Goal: Information Seeking & Learning: Find specific fact

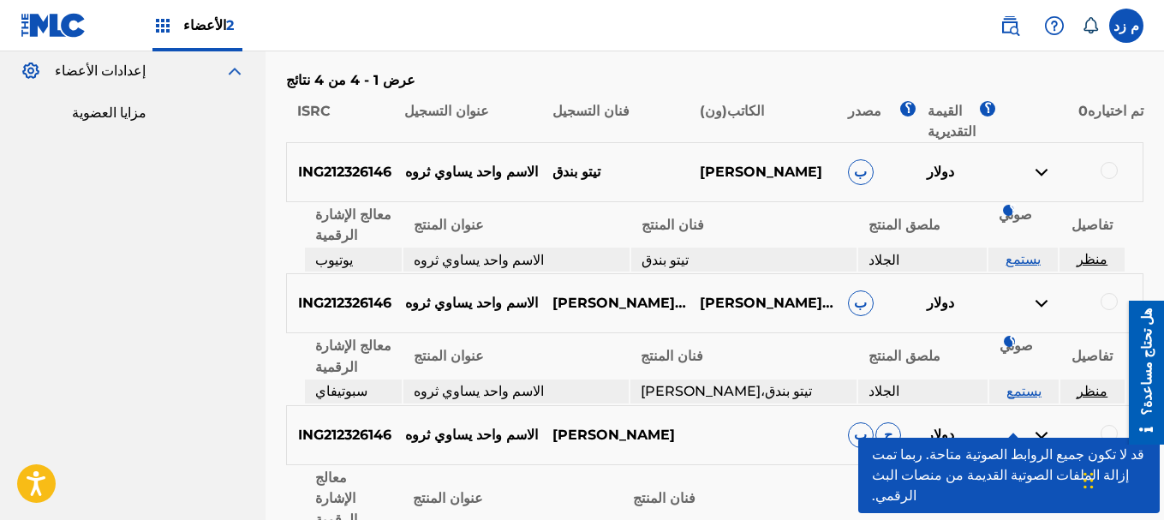
scroll to position [624, 0]
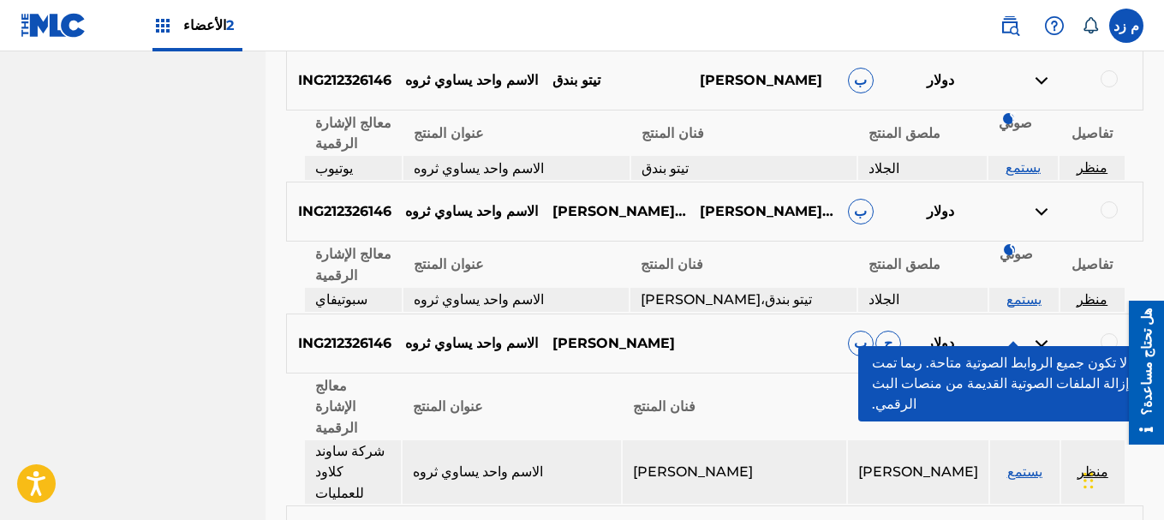
click at [1159, 227] on div "أداة المطابقة تتيح أداة المطابقة للأعضاء مطابقة التسجيلات الصوتية مع الأعمال ال…" at bounding box center [714, 116] width 898 height 1292
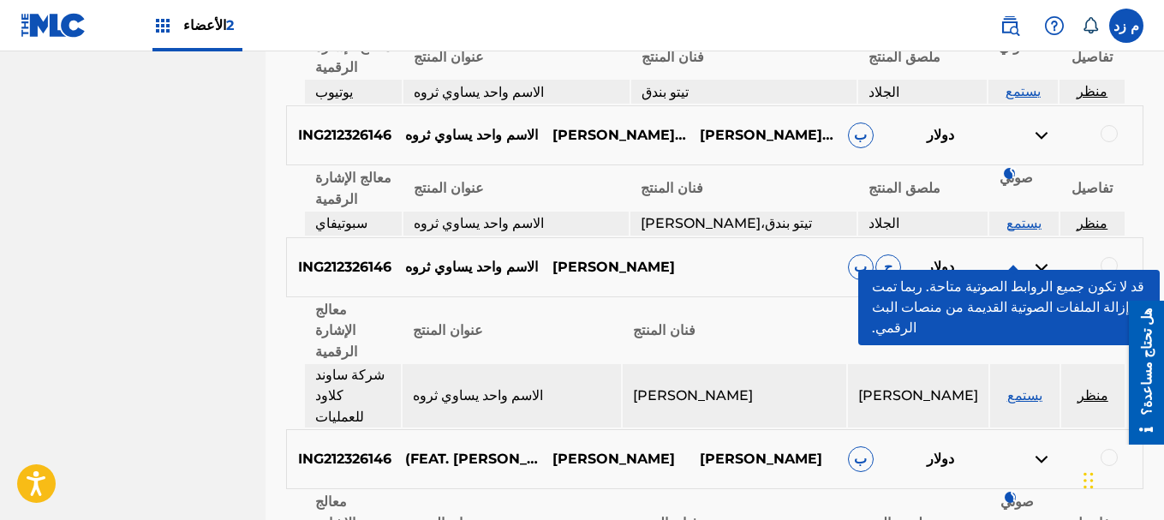
scroll to position [867, 0]
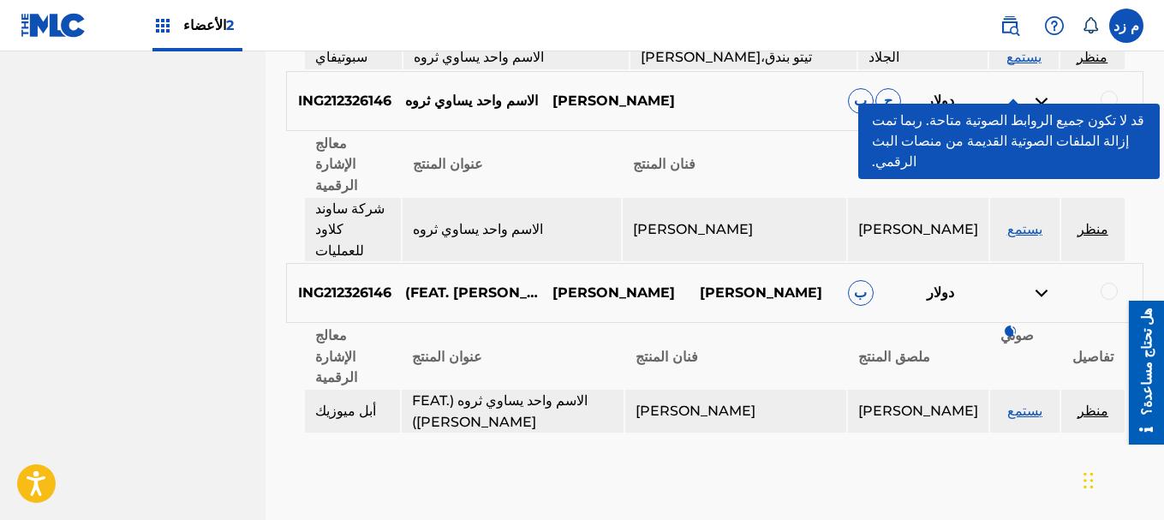
click at [1093, 221] on font "منظر" at bounding box center [1092, 229] width 31 height 16
click at [1092, 221] on font "منظر" at bounding box center [1092, 229] width 31 height 16
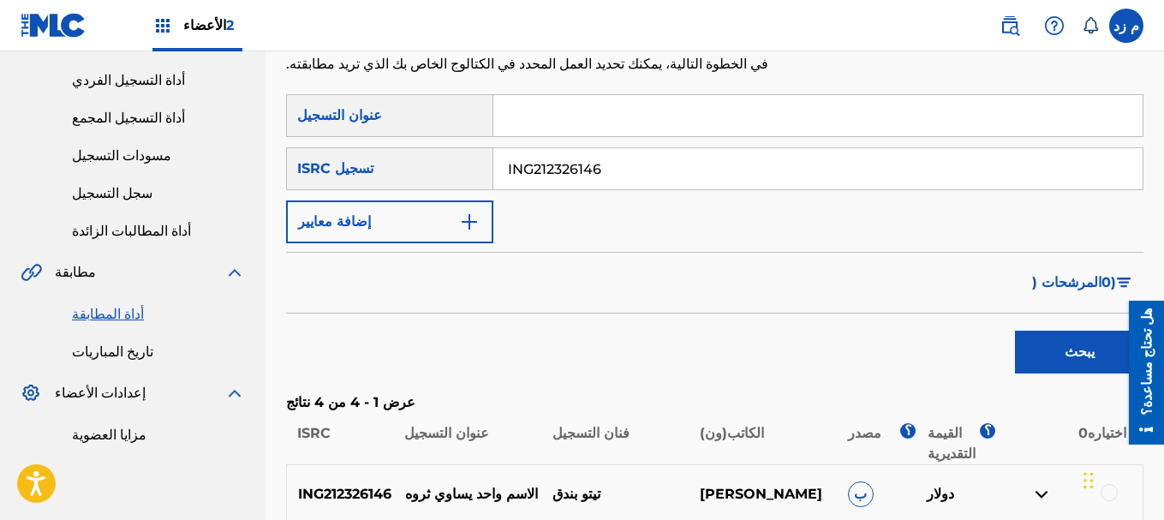
scroll to position [96, 0]
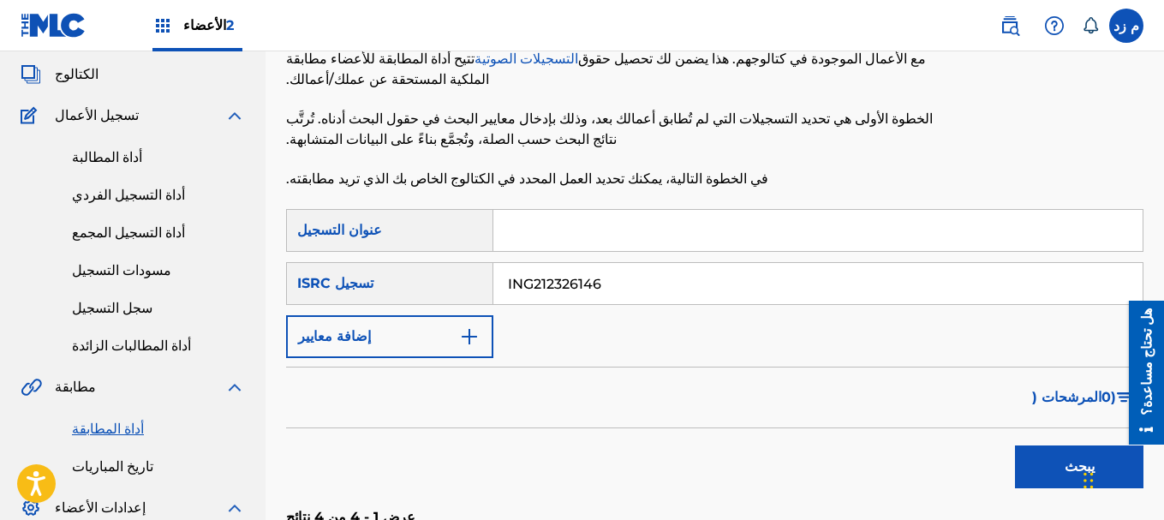
paste input "barah aldunya"
type input "barah aldunya"
click at [587, 283] on input "ING212326146" at bounding box center [817, 283] width 649 height 41
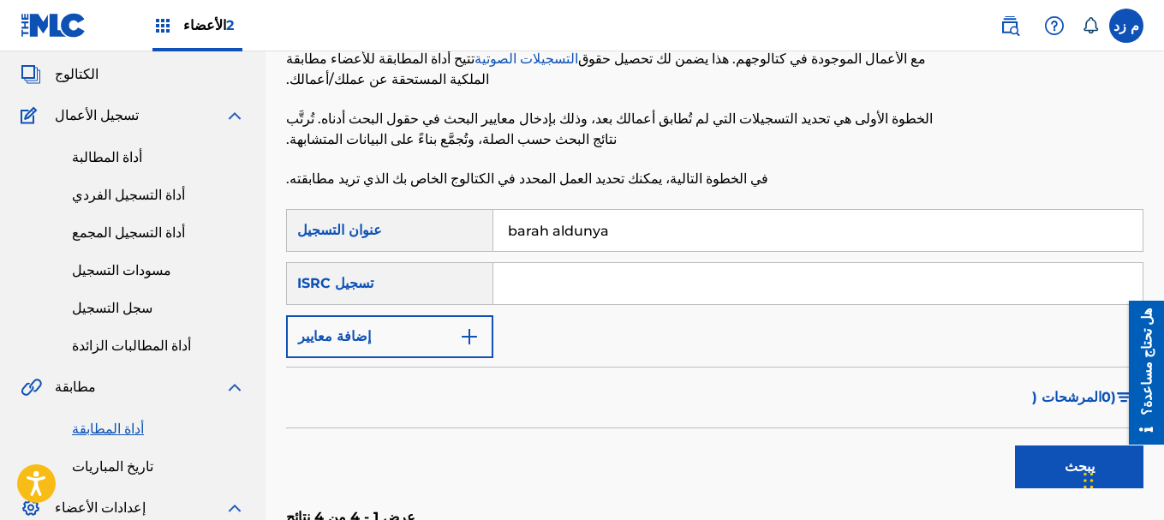
click at [1015, 445] on button "يبحث" at bounding box center [1079, 466] width 128 height 43
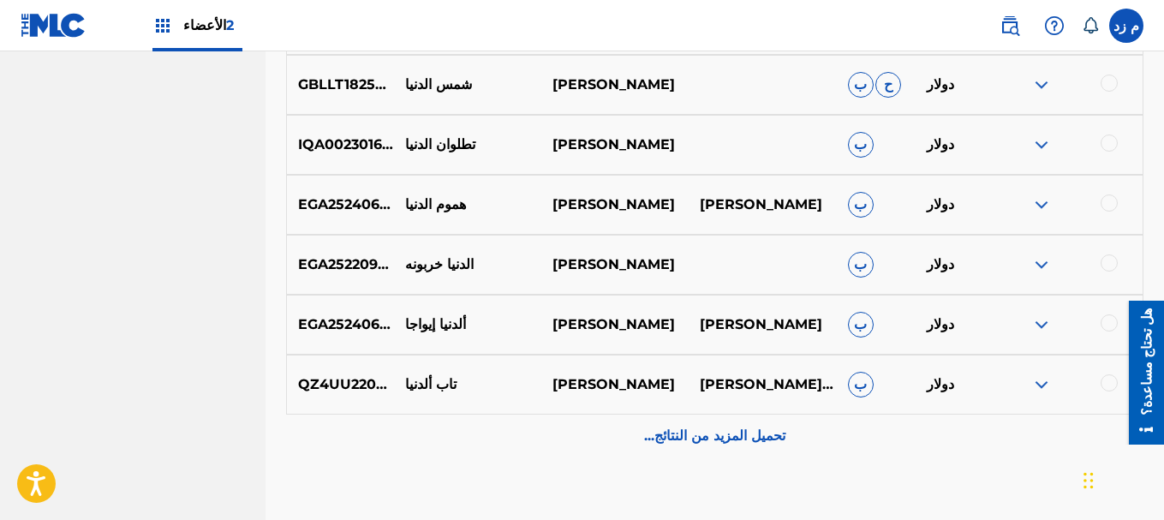
scroll to position [867, 0]
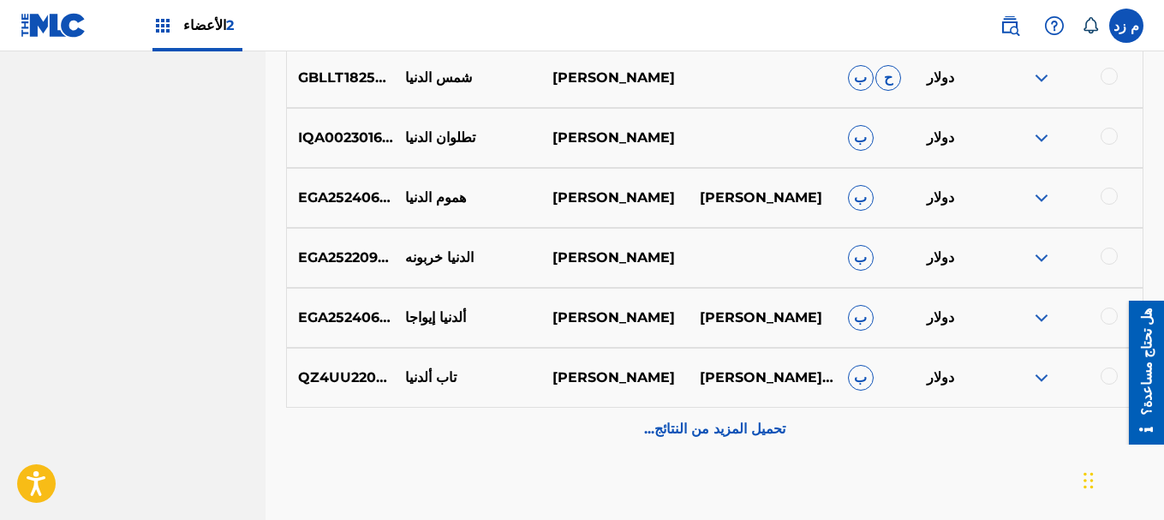
click at [682, 436] on font "تحميل المزيد من النتائج..." at bounding box center [714, 428] width 141 height 16
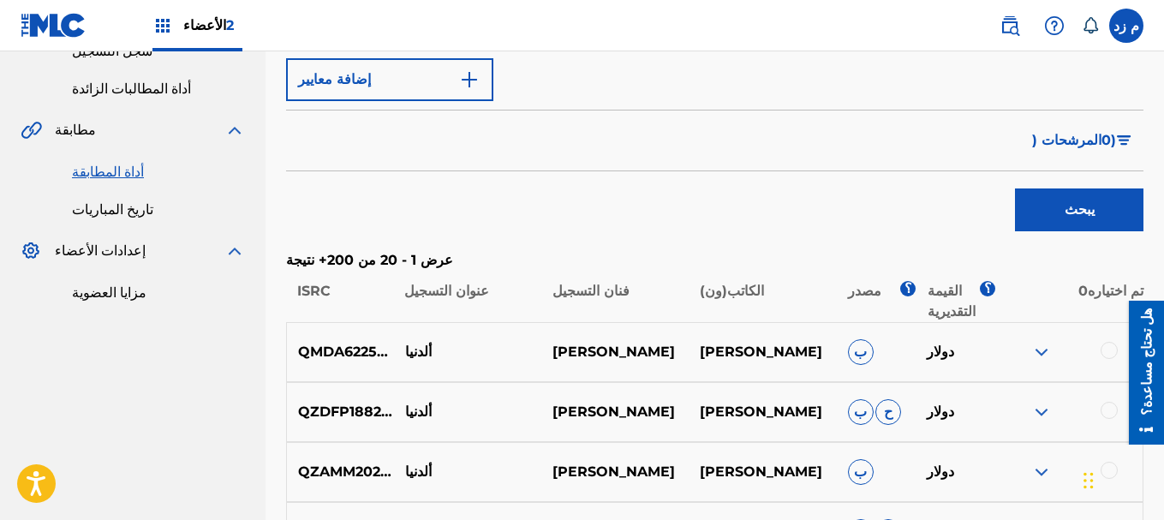
scroll to position [96, 0]
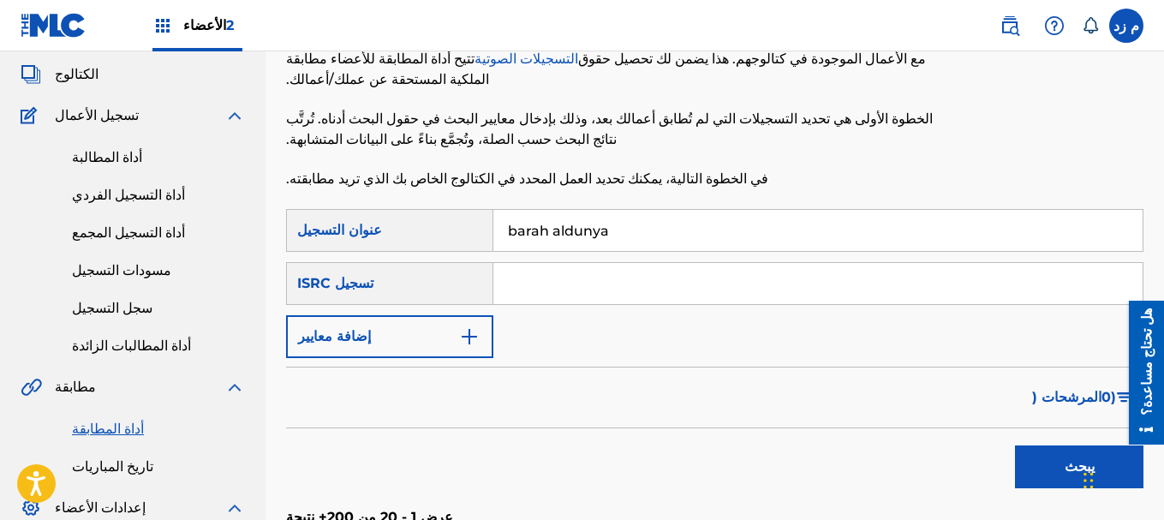
click at [458, 337] on button "إضافة معايير" at bounding box center [389, 336] width 207 height 43
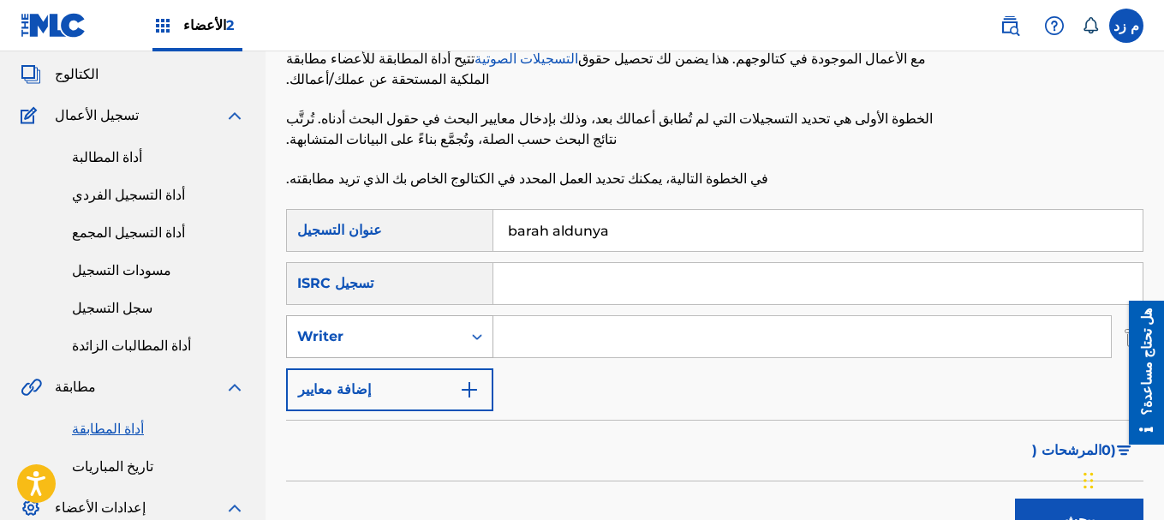
click at [465, 345] on div "نموذج البحث" at bounding box center [477, 336] width 31 height 31
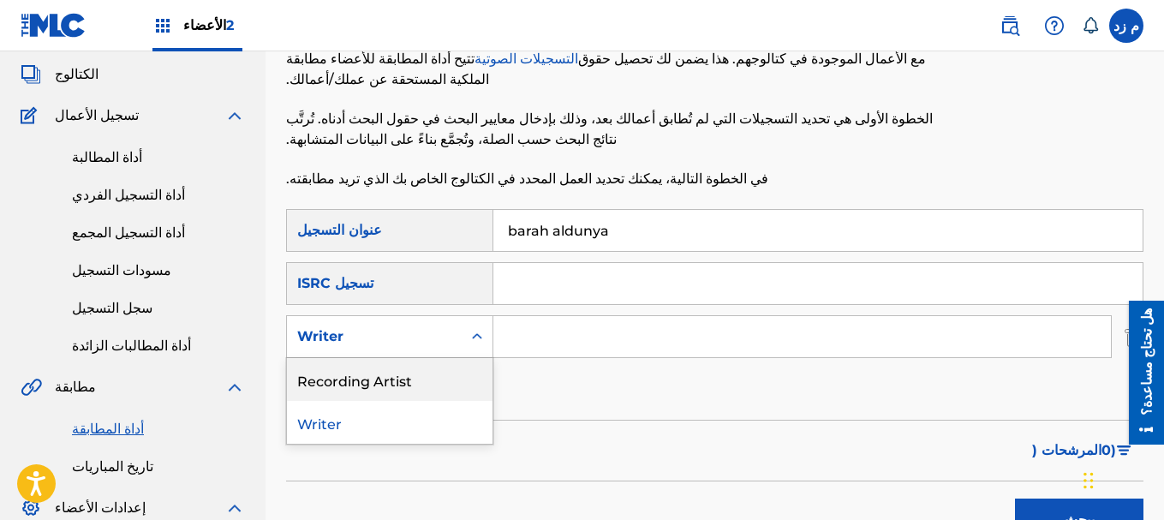
click at [442, 368] on div "Recording Artist" at bounding box center [390, 379] width 206 height 43
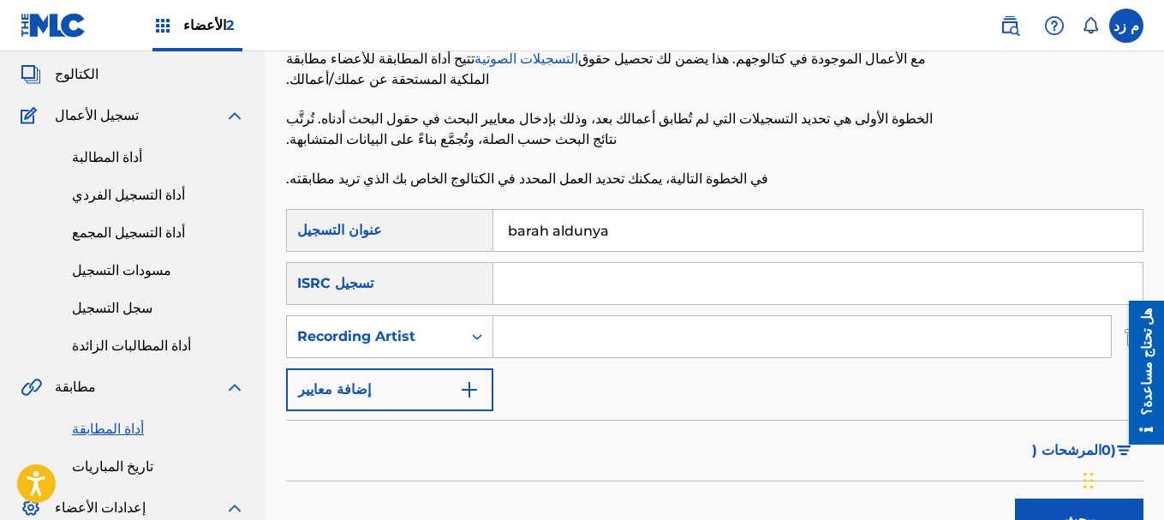
click at [557, 349] on input "نموذج البحث" at bounding box center [801, 336] width 617 height 41
type input "tito"
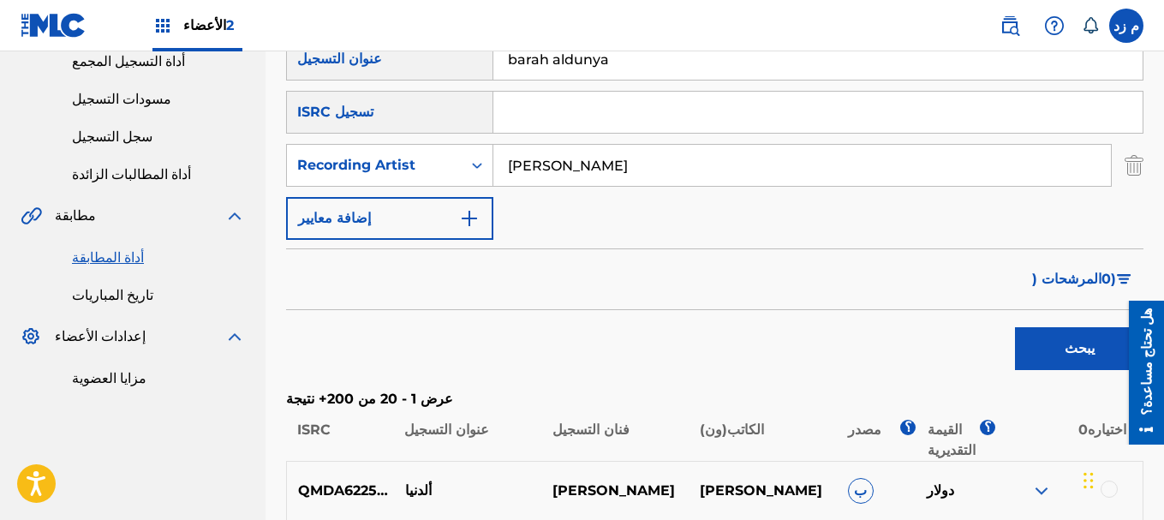
click at [1082, 341] on font "يبحث" at bounding box center [1079, 348] width 30 height 16
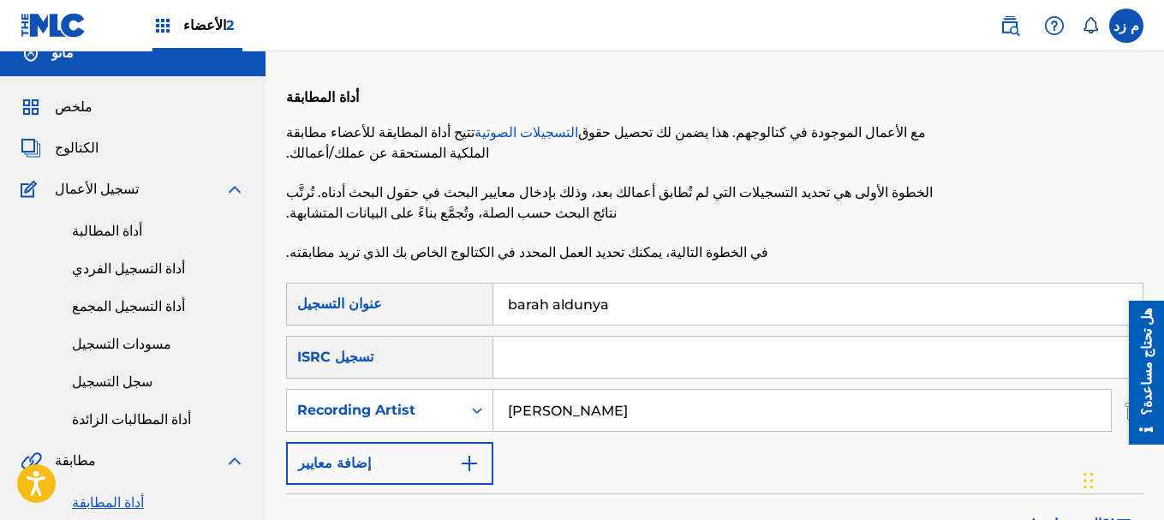
scroll to position [10, 0]
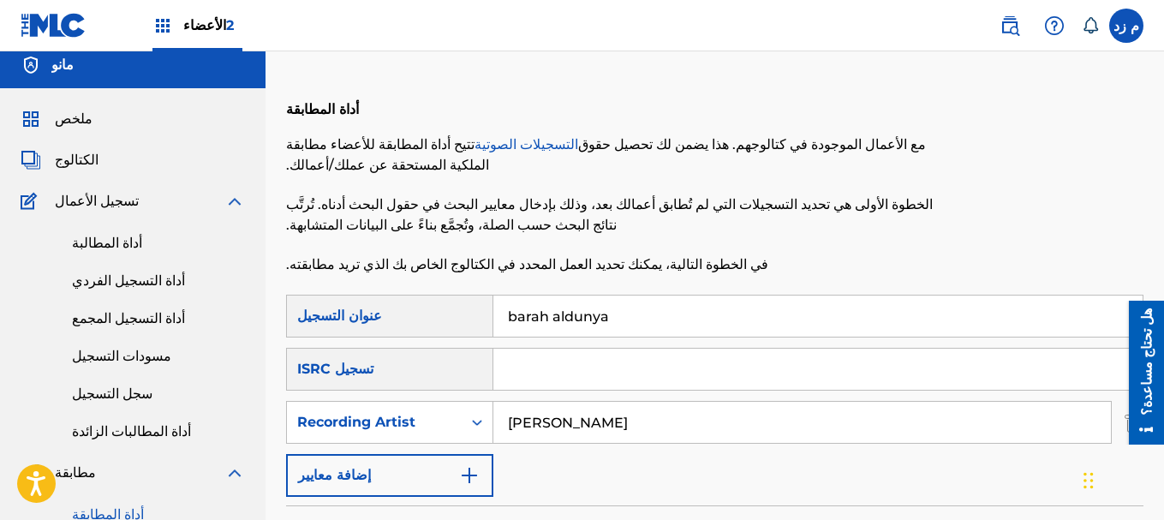
drag, startPoint x: 551, startPoint y: 319, endPoint x: 464, endPoint y: 322, distance: 86.6
click at [464, 322] on div "بحث مع المعايير7e53b83e-b725-4e14-911c-9440f0d42062 عنوان التسجيل barah aldunya" at bounding box center [714, 316] width 857 height 43
type input "aldunya"
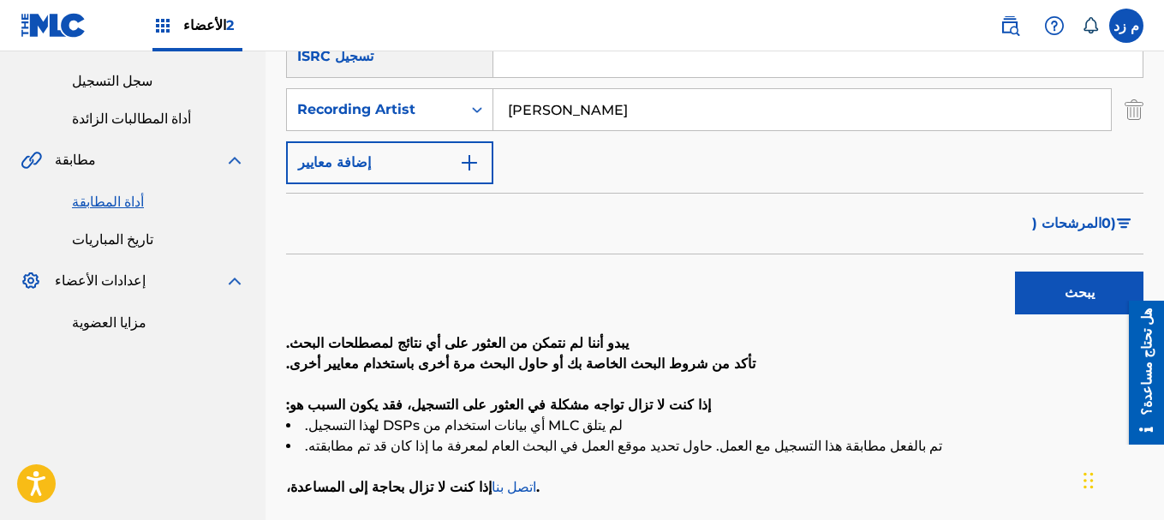
scroll to position [353, 0]
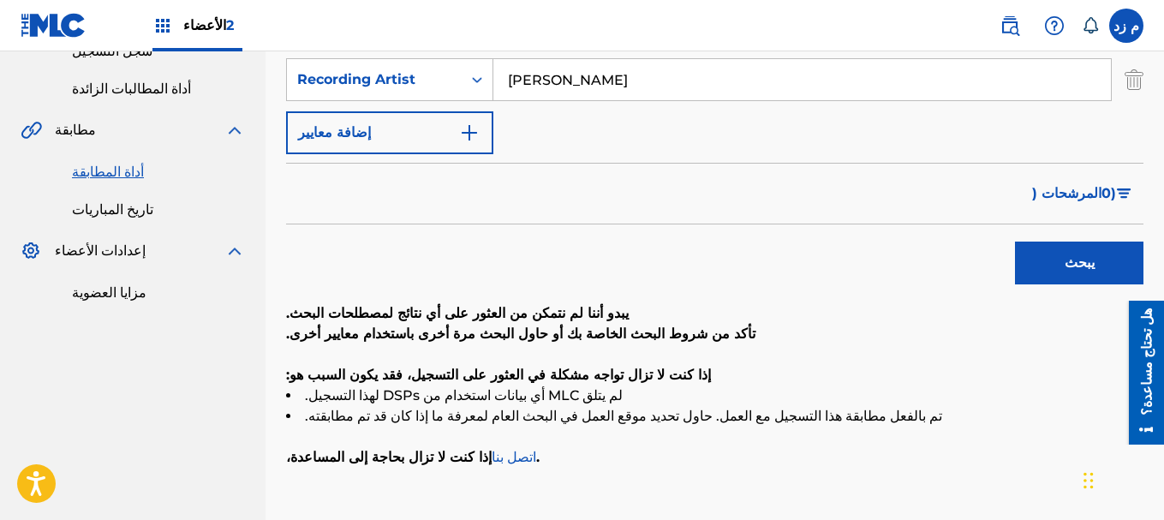
click at [1085, 261] on font "يبحث" at bounding box center [1079, 262] width 30 height 16
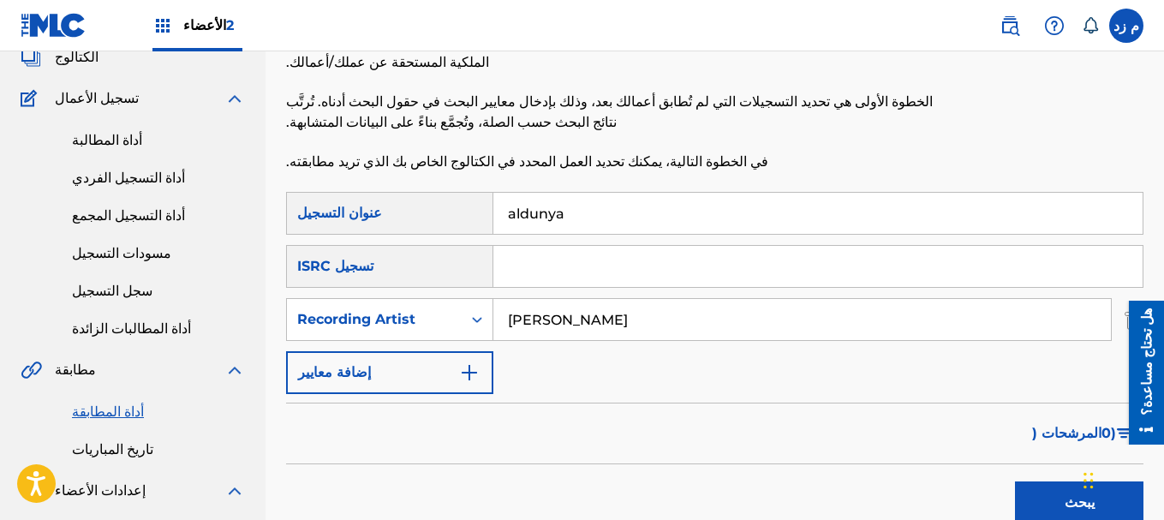
scroll to position [96, 0]
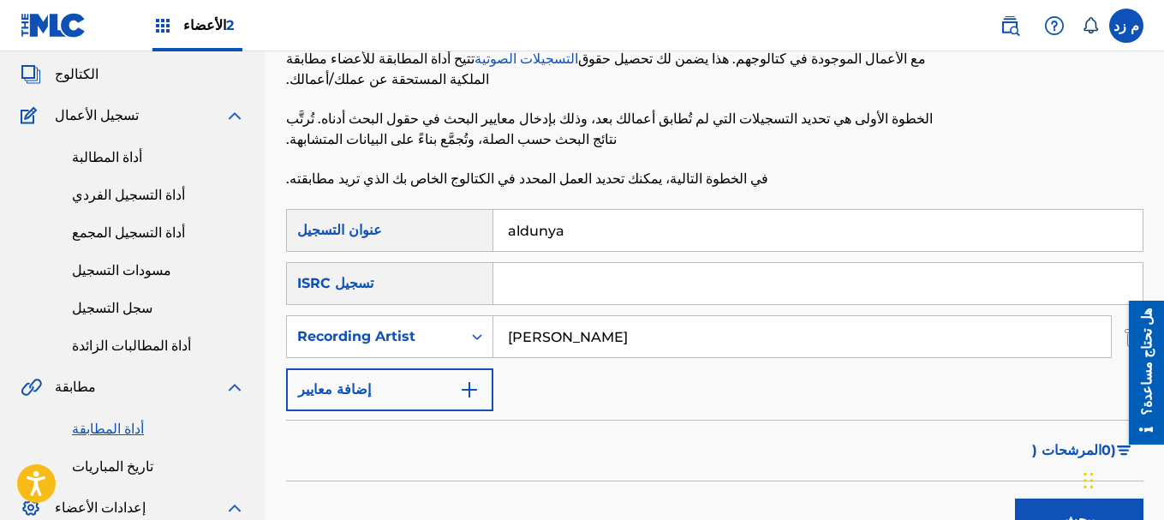
drag, startPoint x: 566, startPoint y: 336, endPoint x: 475, endPoint y: 362, distance: 94.6
click at [479, 362] on div "بحث مع المعايير7e53b83e-b725-4e14-911c-9440f0d42062 عنوان التسجيل aldunya بحث م…" at bounding box center [714, 310] width 857 height 202
click at [544, 242] on input "aldunya" at bounding box center [817, 230] width 649 height 41
paste input "bara aldunya"
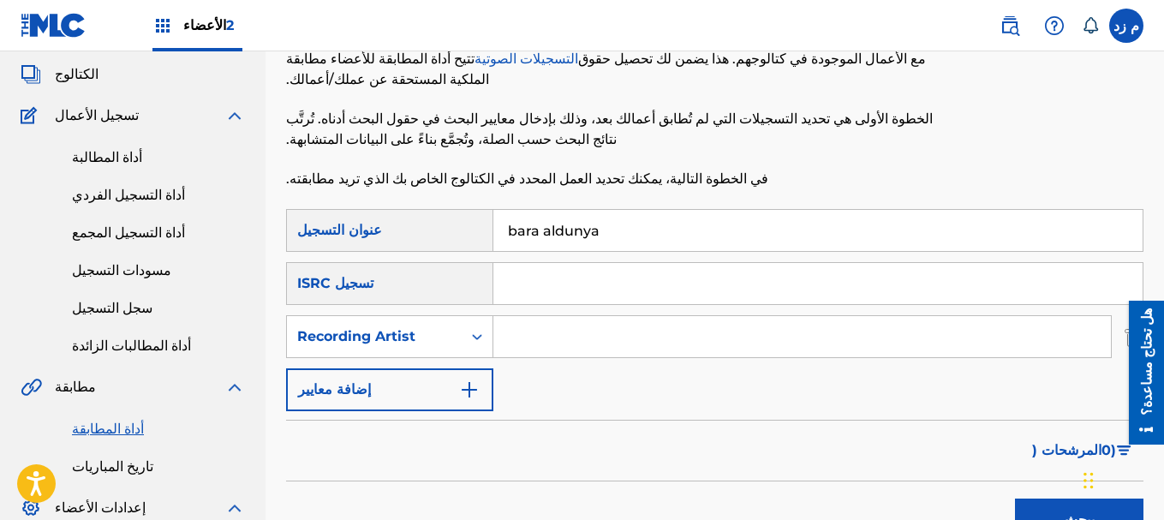
type input "bara aldunya"
click at [1048, 503] on button "يبحث" at bounding box center [1079, 519] width 128 height 43
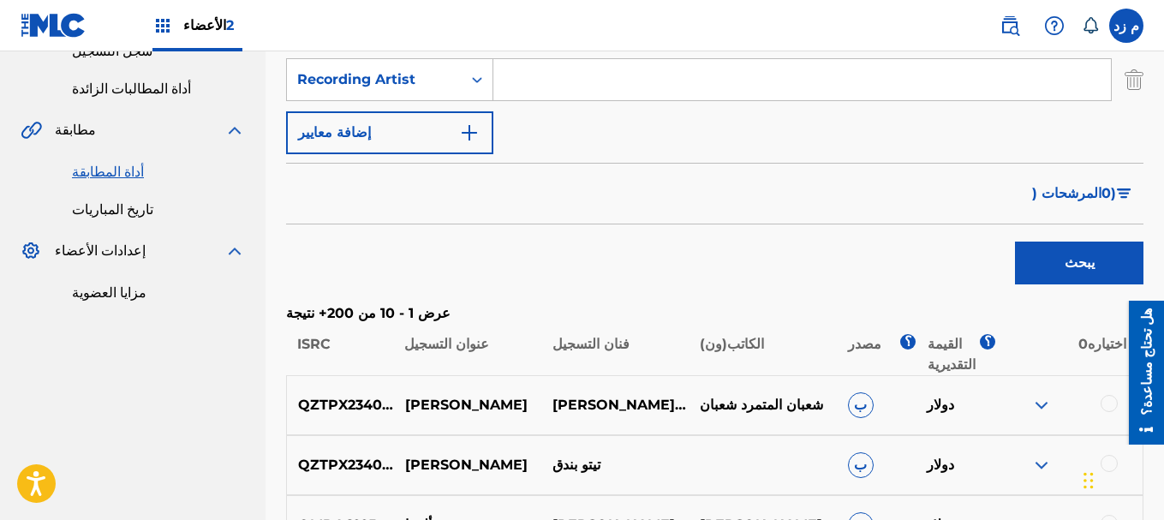
click at [1036, 394] on div "QZTPX2340088 بارا ألدنيا تيتو بندق,احمد مشعل شعبان المتمرد شعبان ب دولار" at bounding box center [714, 405] width 857 height 60
click at [1040, 402] on img at bounding box center [1041, 405] width 21 height 21
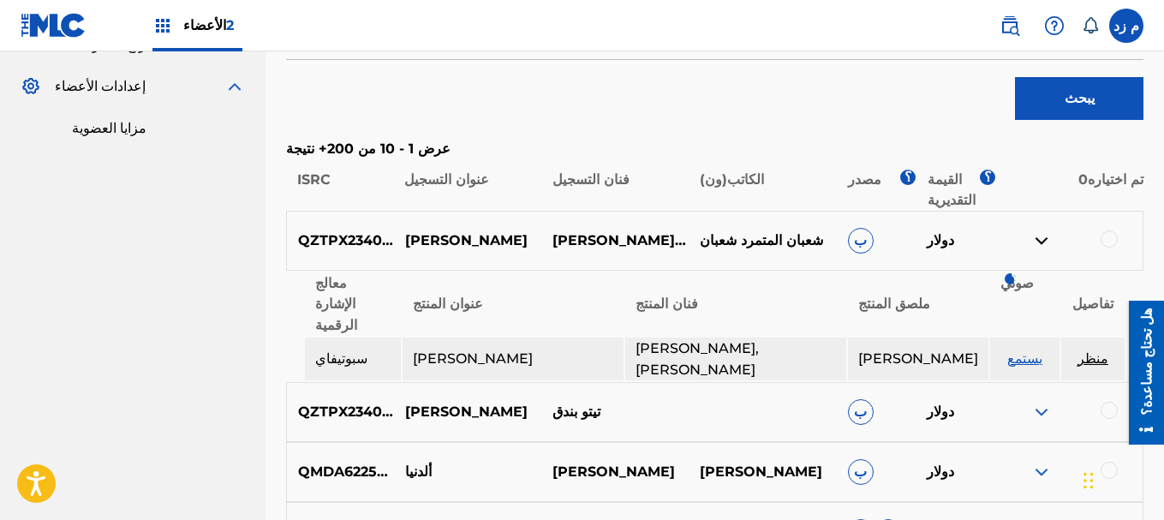
scroll to position [524, 0]
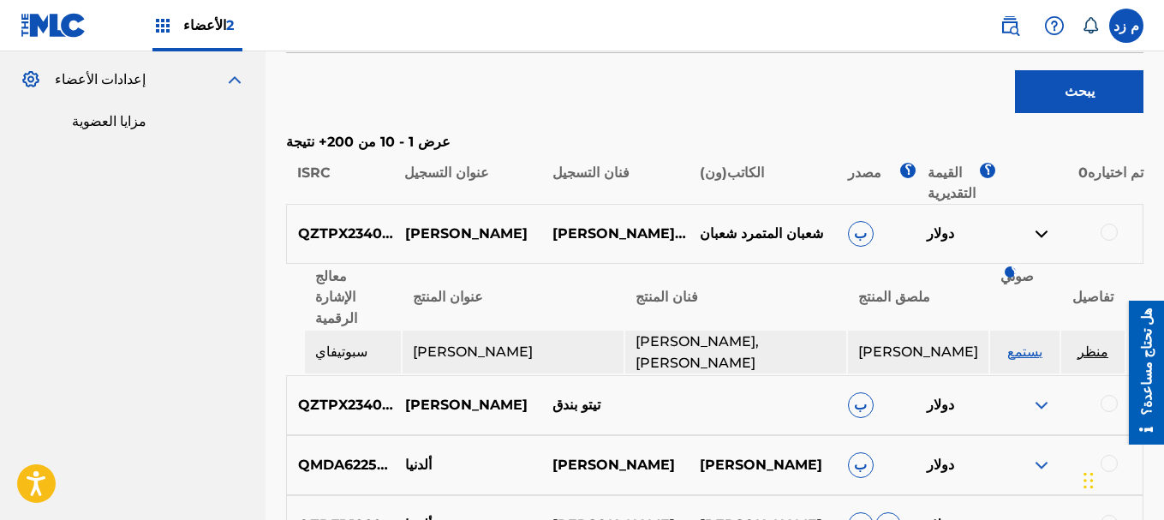
click at [1088, 343] on font "منظر" at bounding box center [1092, 351] width 31 height 16
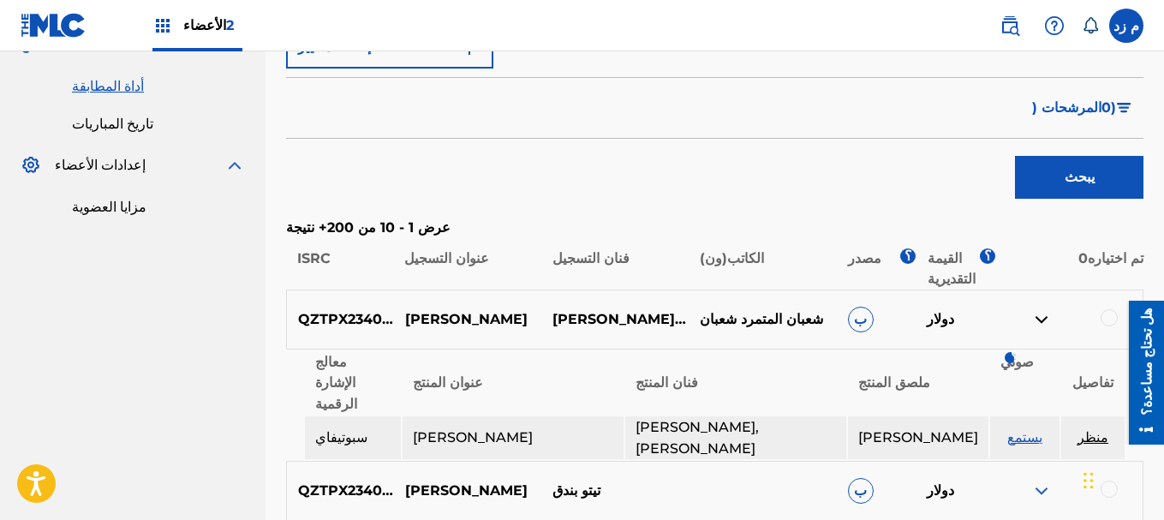
scroll to position [610, 0]
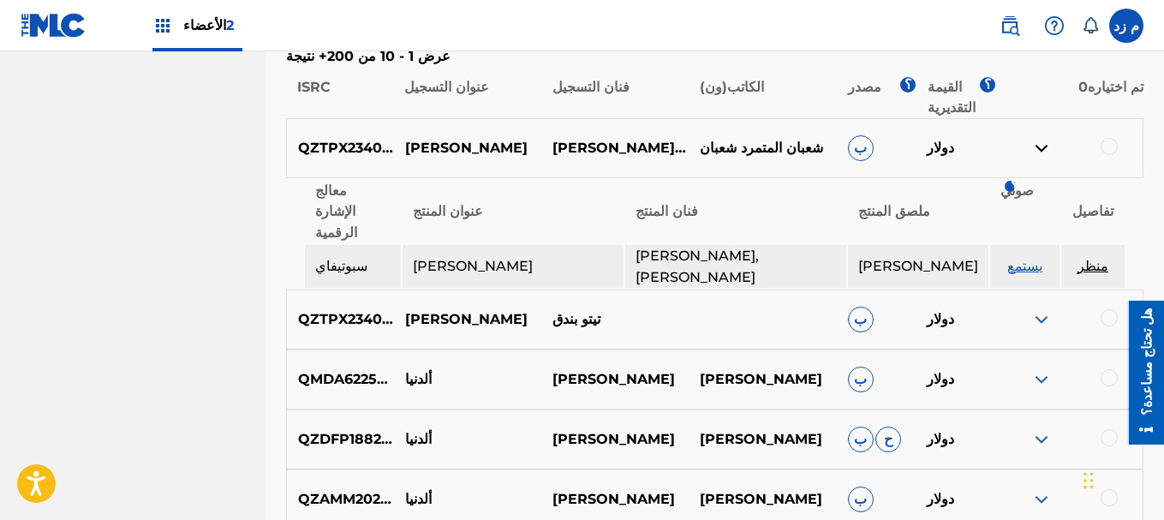
click at [1036, 309] on img at bounding box center [1041, 319] width 21 height 21
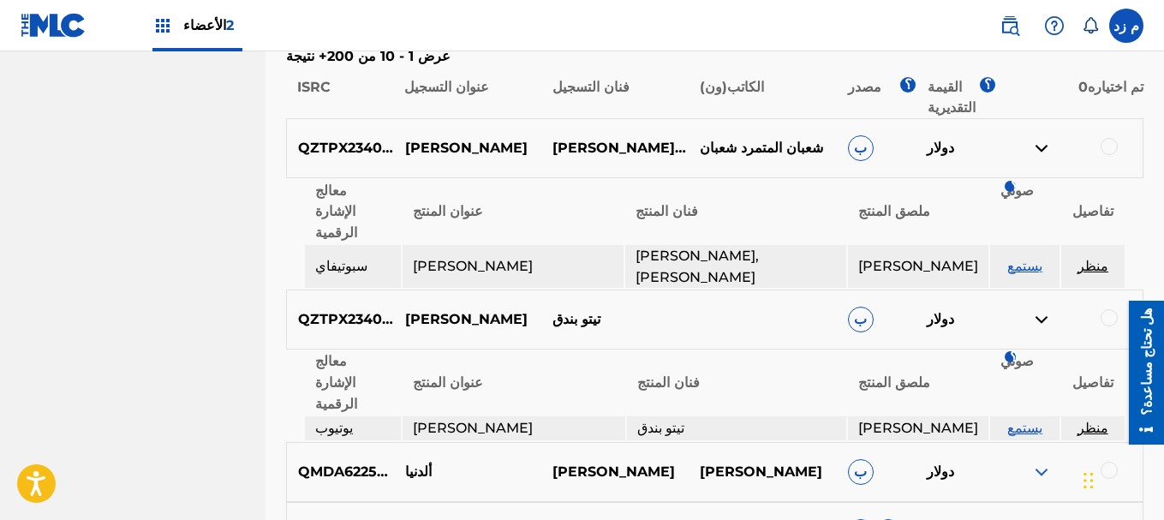
click at [1016, 420] on font "يستمع" at bounding box center [1024, 428] width 35 height 16
click at [1100, 420] on font "منظر" at bounding box center [1092, 428] width 31 height 16
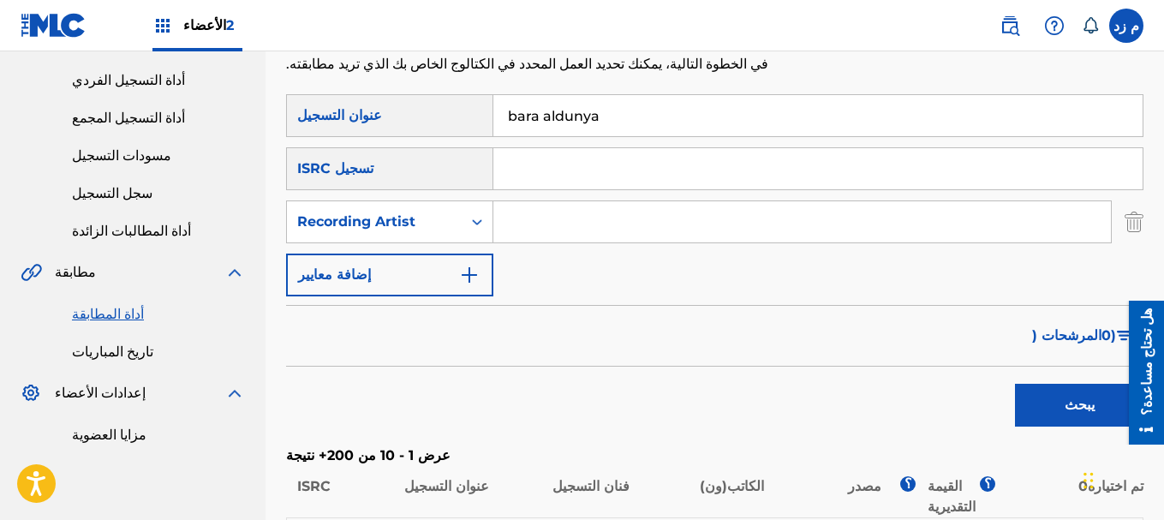
scroll to position [182, 0]
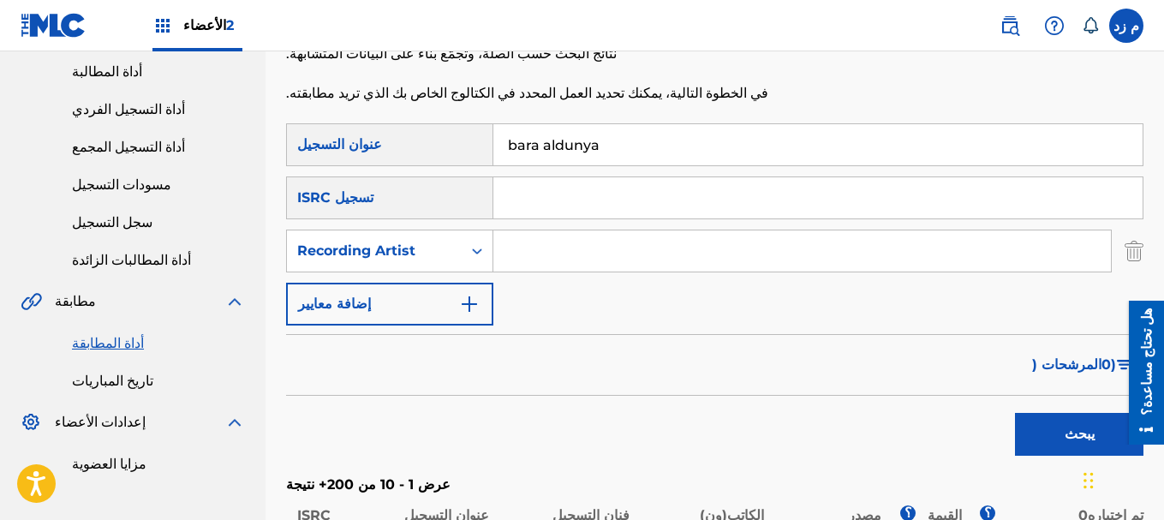
paste input "QM6P42200911"
type input "QM6P42200911"
click at [595, 140] on input "bara aldunya" at bounding box center [817, 144] width 649 height 41
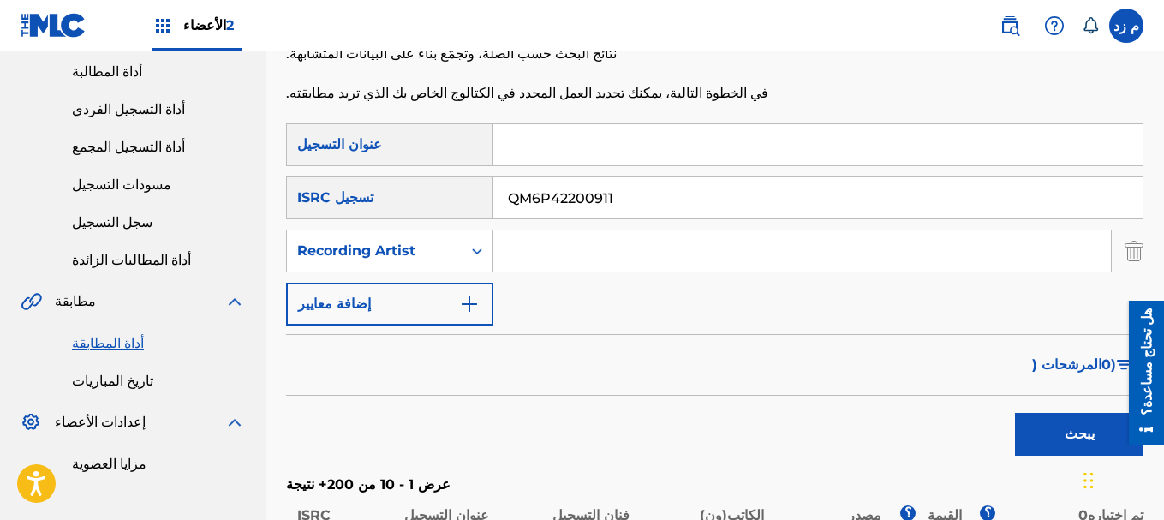
click at [1015, 413] on button "يبحث" at bounding box center [1079, 434] width 128 height 43
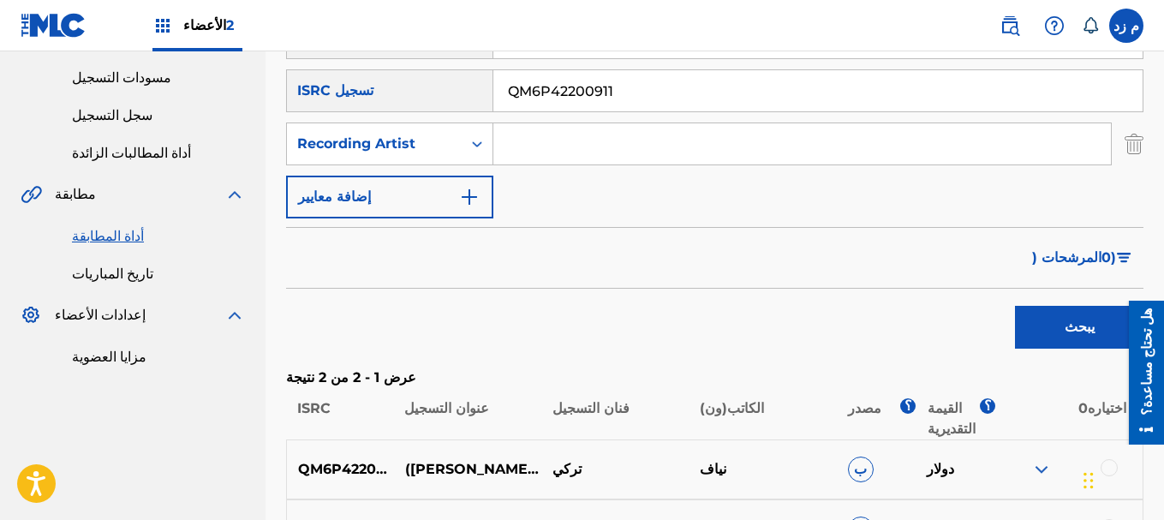
scroll to position [438, 0]
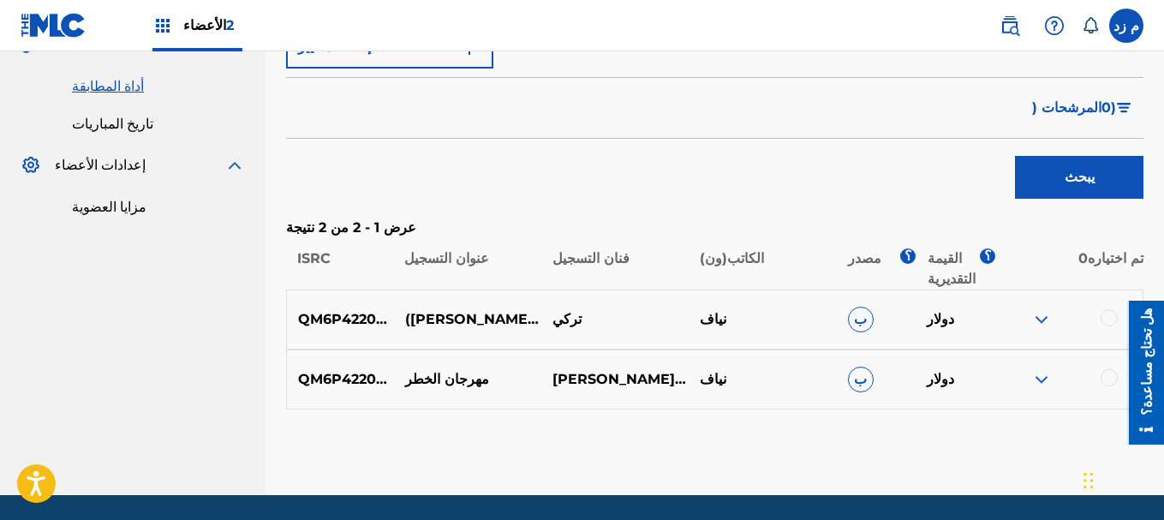
click at [1047, 321] on img at bounding box center [1041, 319] width 21 height 21
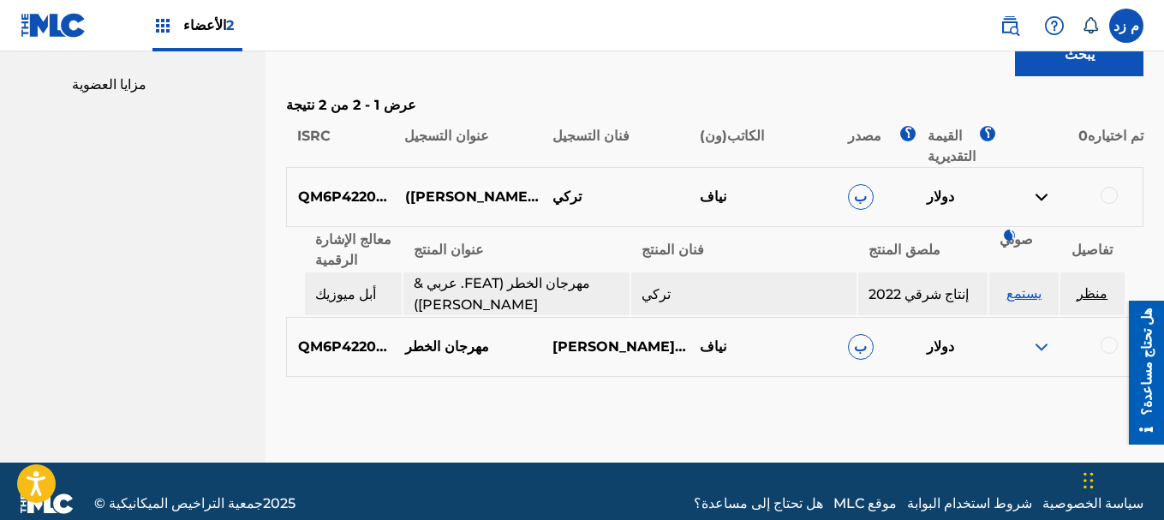
scroll to position [567, 0]
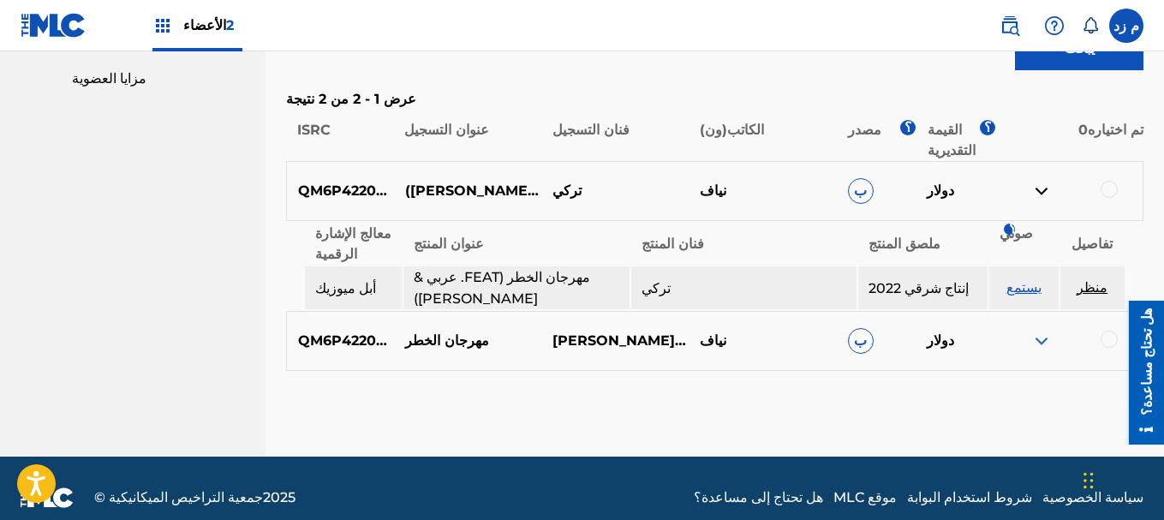
click at [1040, 331] on img at bounding box center [1041, 341] width 21 height 21
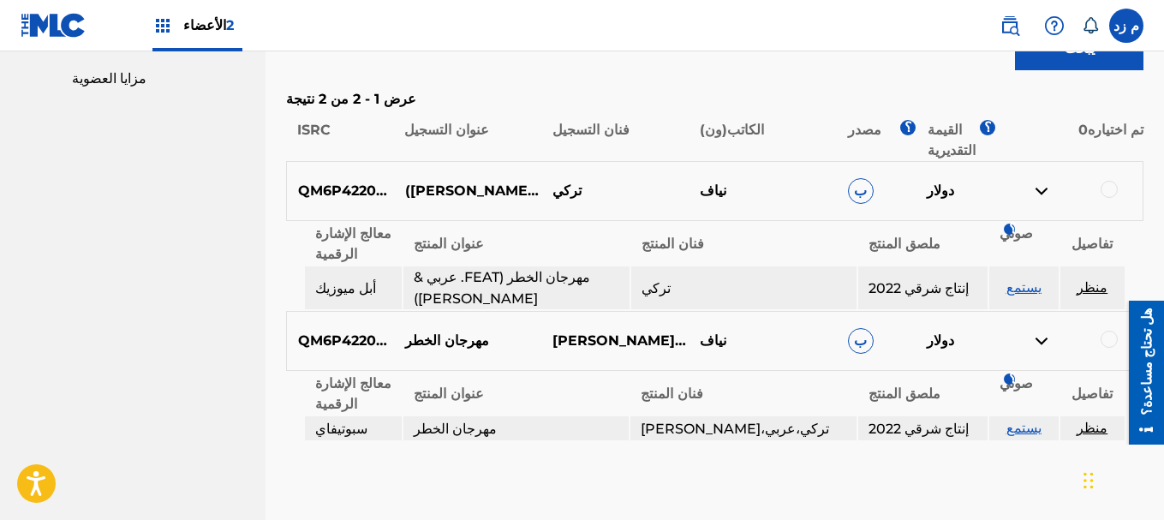
click at [1090, 420] on font "منظر" at bounding box center [1091, 428] width 31 height 16
click at [1096, 420] on font "منظر" at bounding box center [1091, 428] width 31 height 16
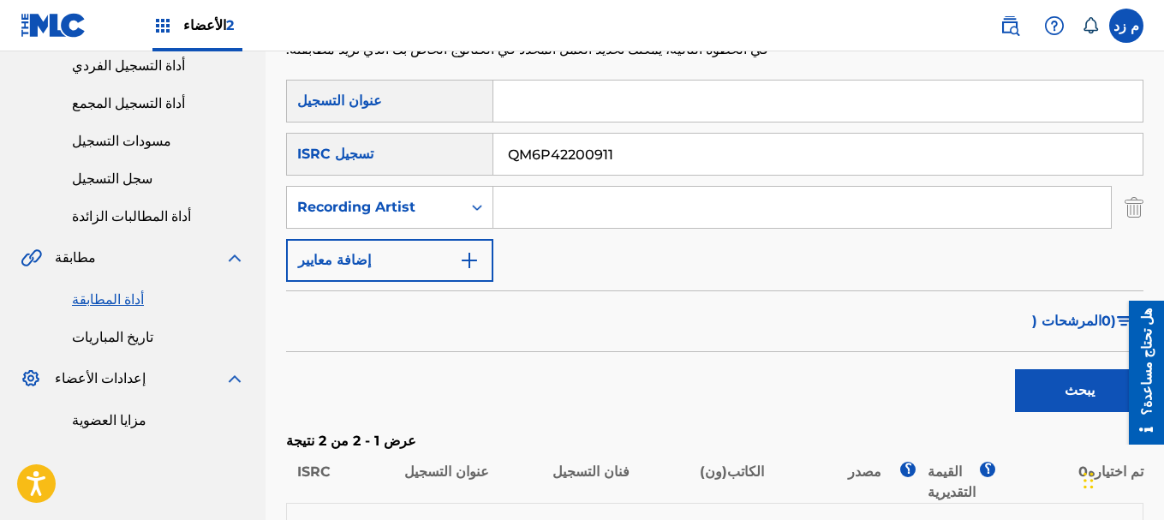
scroll to position [224, 0]
click at [603, 153] on input "QM6P42200911" at bounding box center [817, 154] width 649 height 41
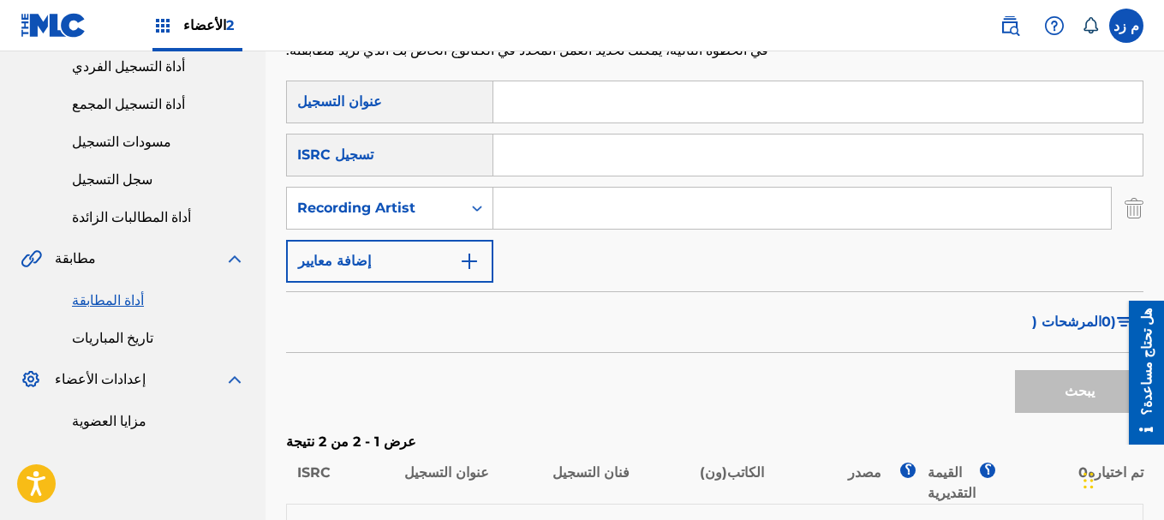
paste input "ING212329054"
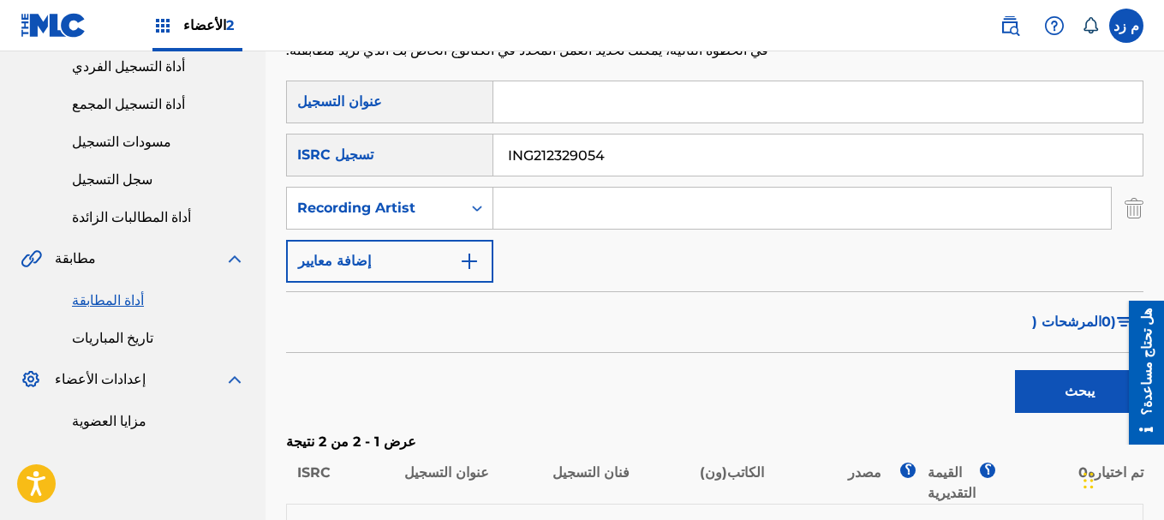
type input "ING212329054"
click at [1046, 395] on button "يبحث" at bounding box center [1079, 391] width 128 height 43
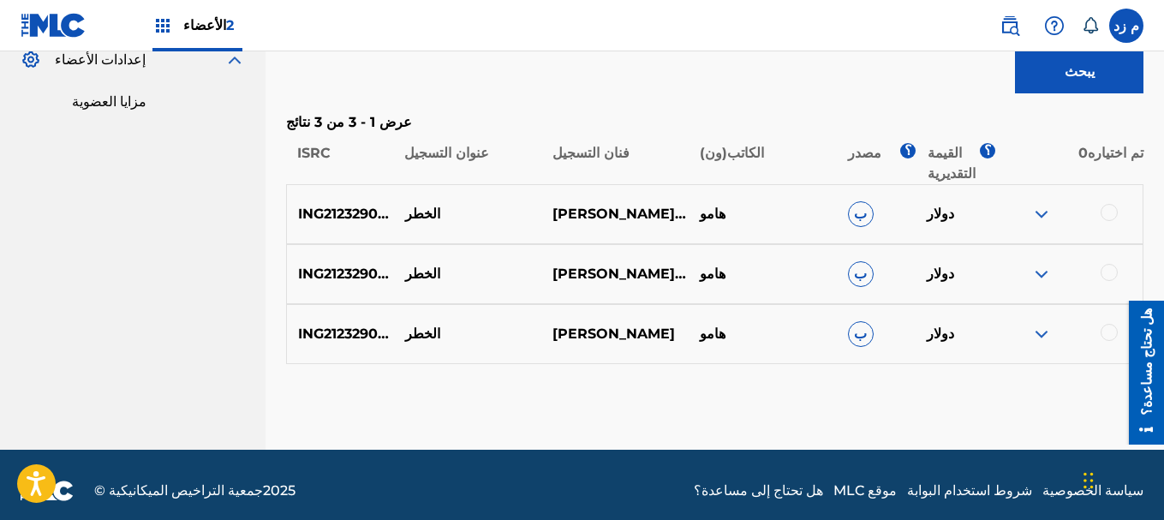
scroll to position [556, 0]
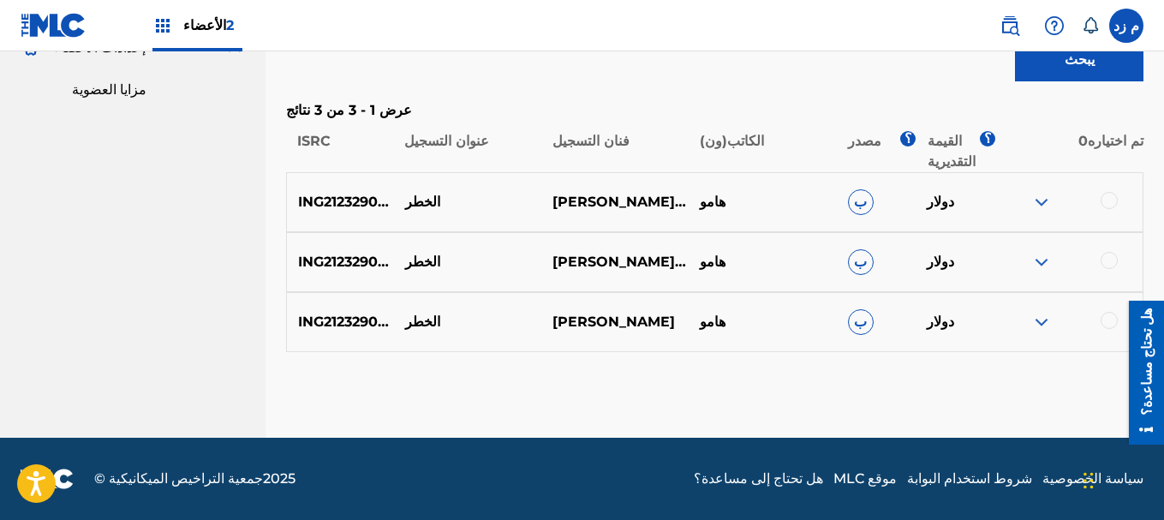
click at [1042, 200] on img at bounding box center [1041, 202] width 21 height 21
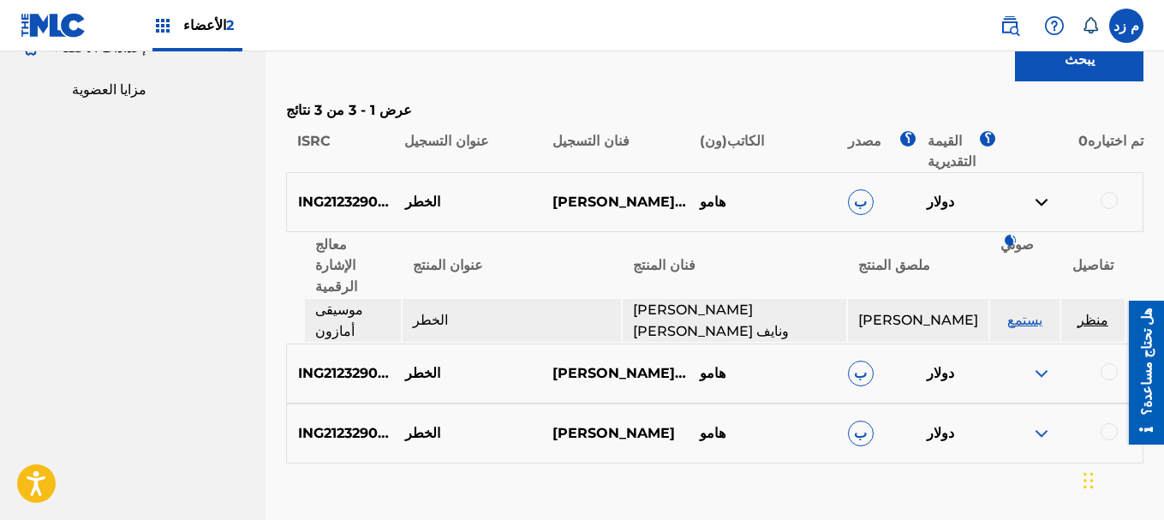
click at [1046, 363] on img at bounding box center [1041, 373] width 21 height 21
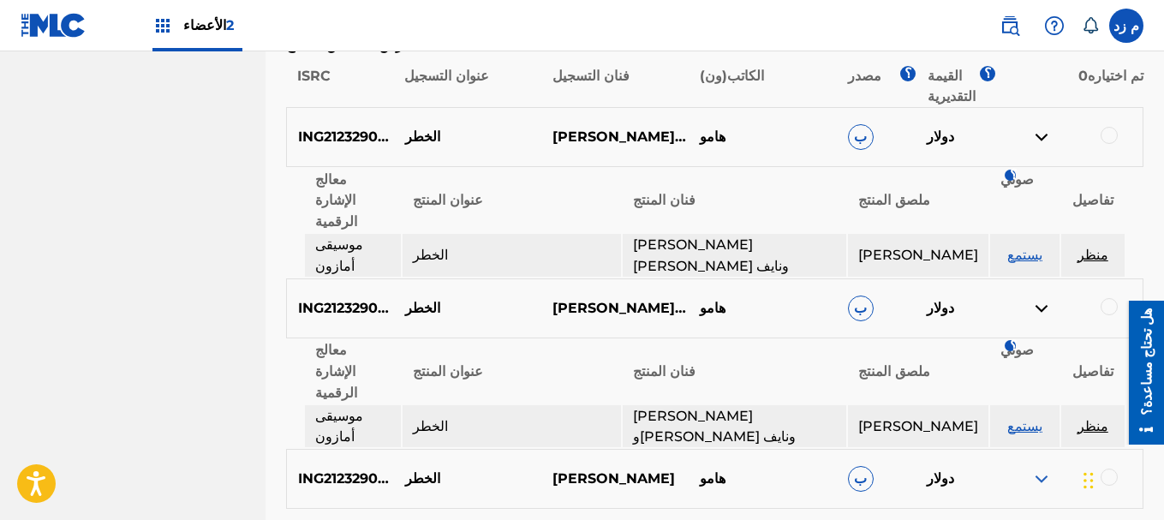
scroll to position [699, 0]
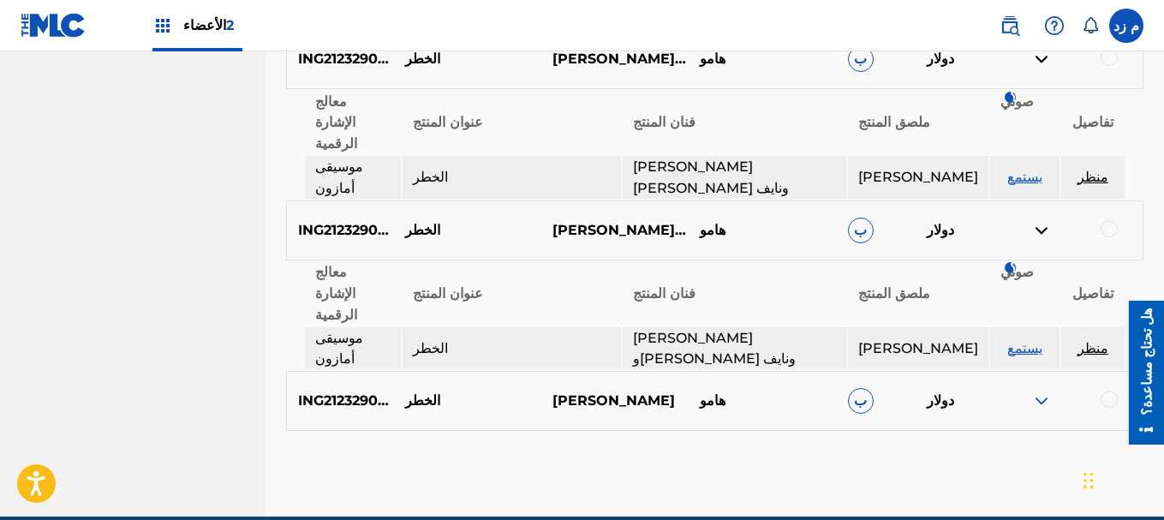
click at [1048, 390] on img at bounding box center [1041, 400] width 21 height 21
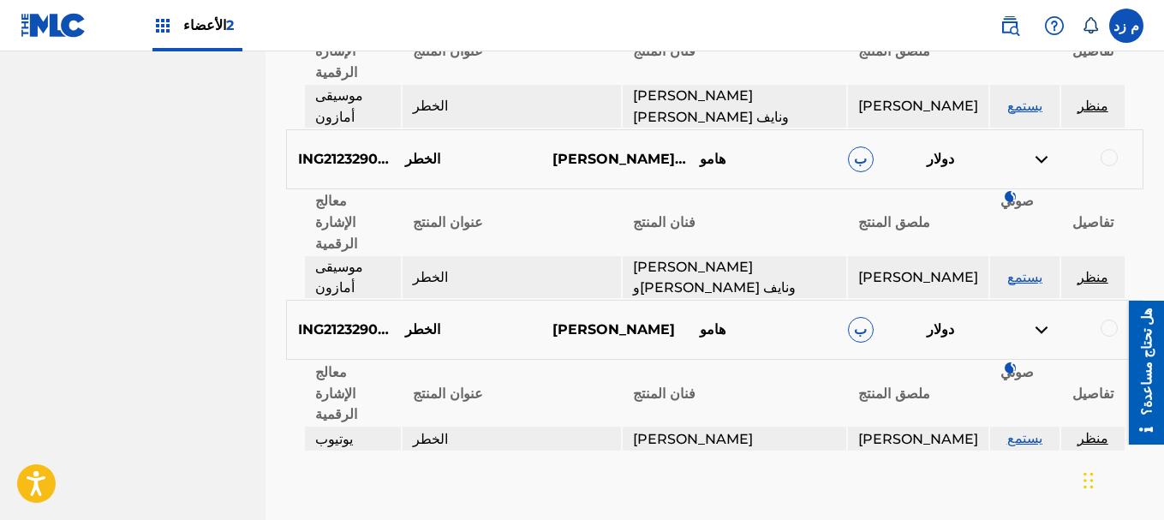
scroll to position [684, 0]
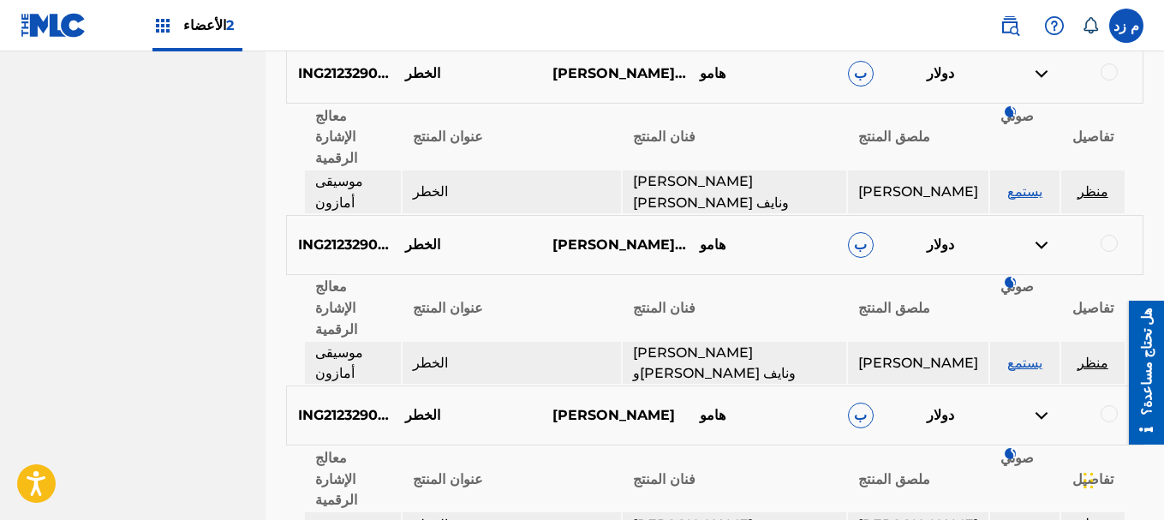
click at [1093, 183] on font "منظر" at bounding box center [1092, 191] width 31 height 16
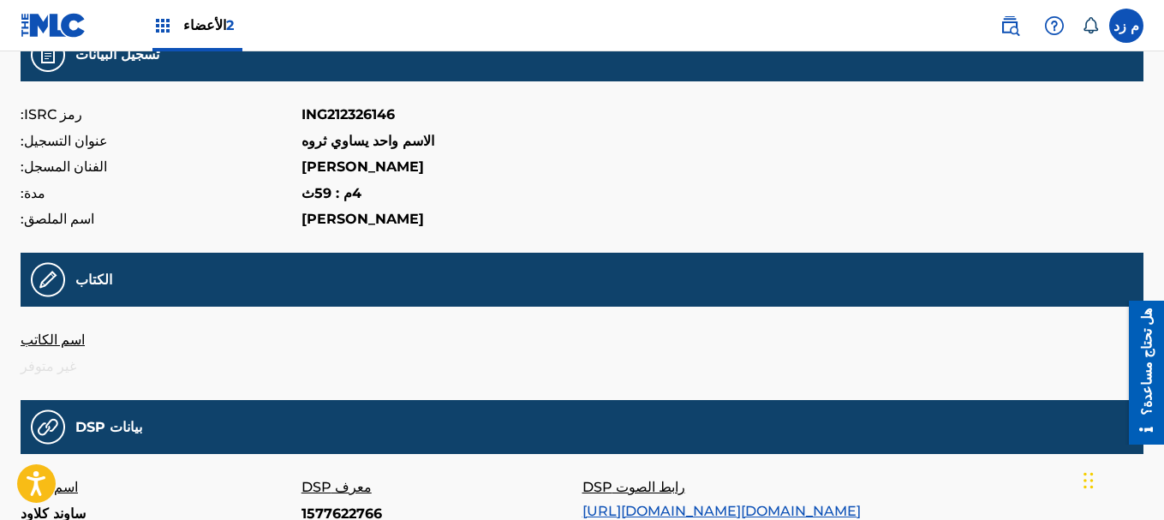
scroll to position [86, 0]
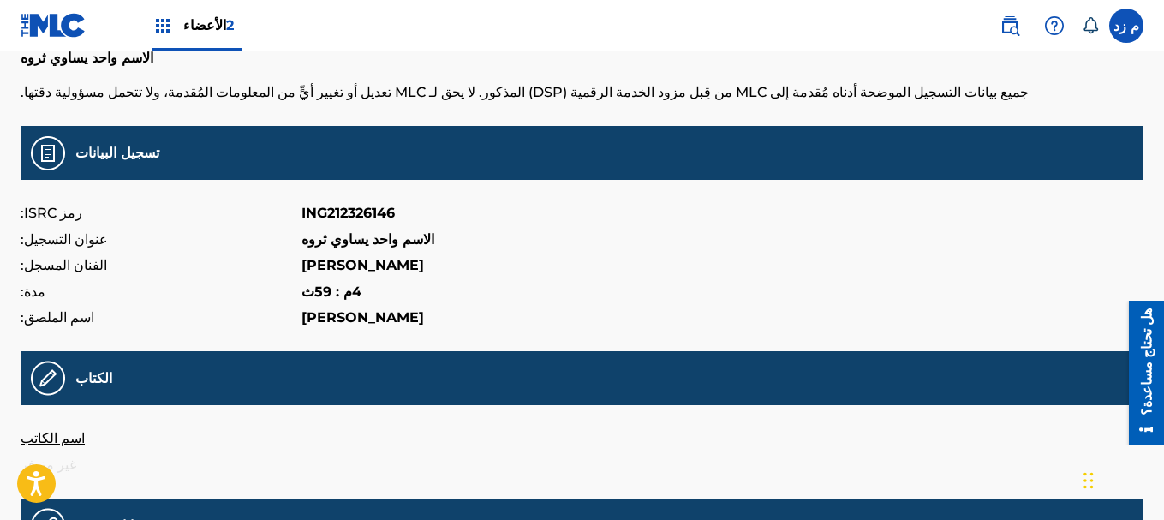
click at [379, 214] on font "ING212326146" at bounding box center [347, 213] width 93 height 16
click at [379, 213] on font "ING212326146" at bounding box center [347, 213] width 93 height 16
copy font "ING212326146"
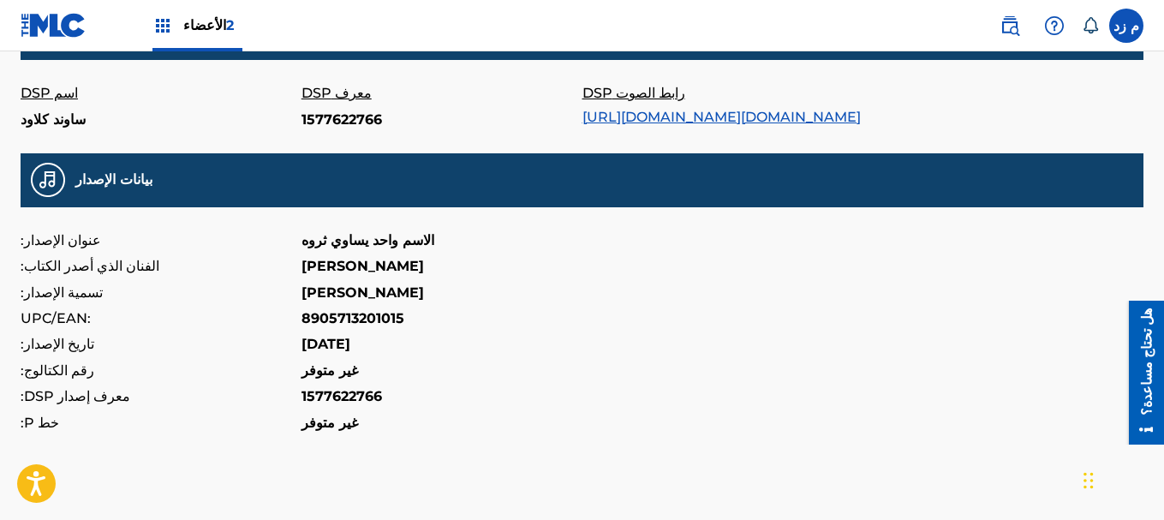
scroll to position [599, 0]
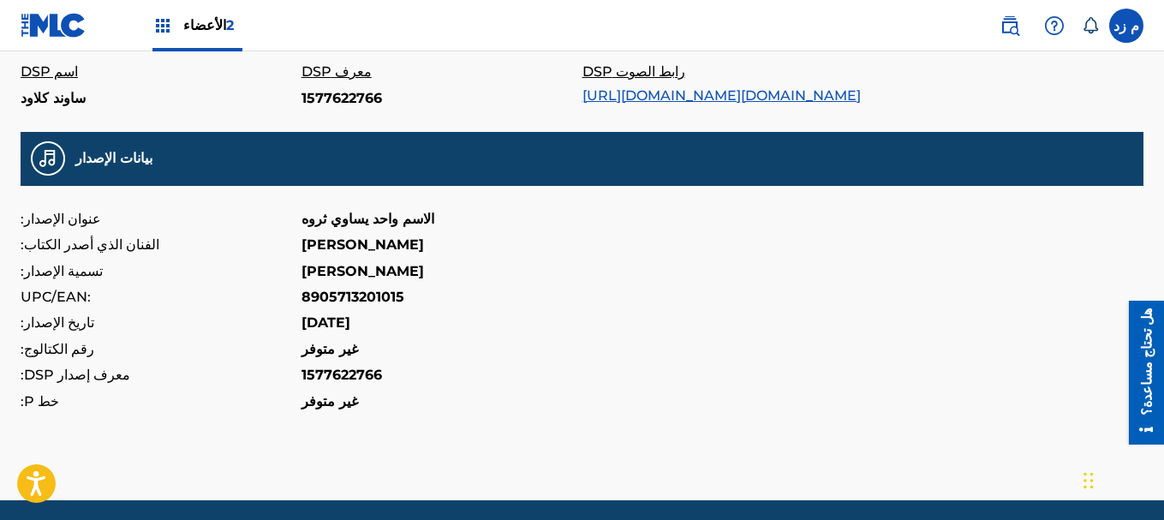
click at [373, 305] on font "8905713201015" at bounding box center [352, 297] width 103 height 16
copy font "8905713201015"
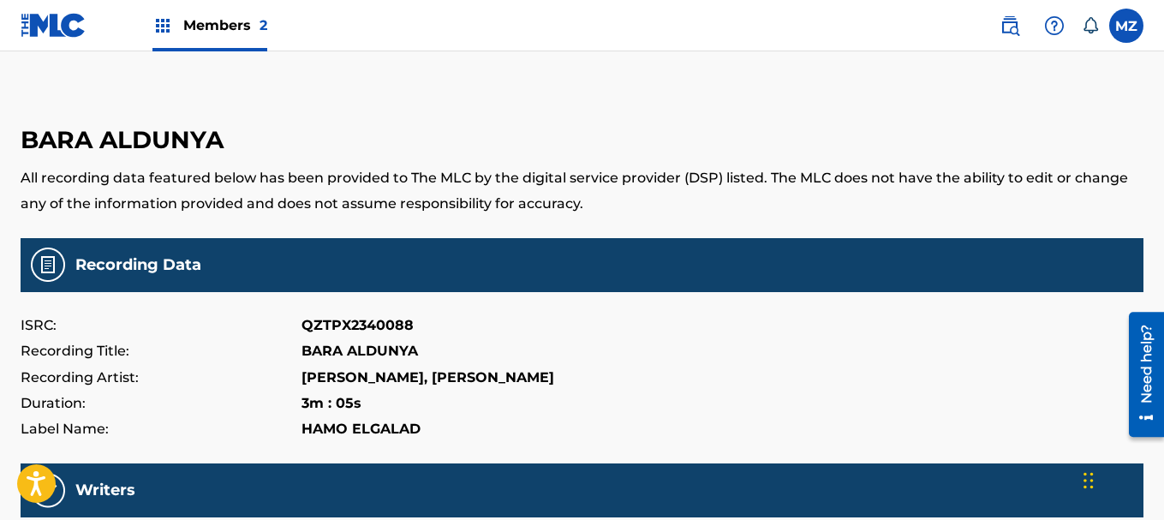
click at [385, 324] on p "QZTPX2340088" at bounding box center [357, 326] width 112 height 26
copy p "QZTPX2340088"
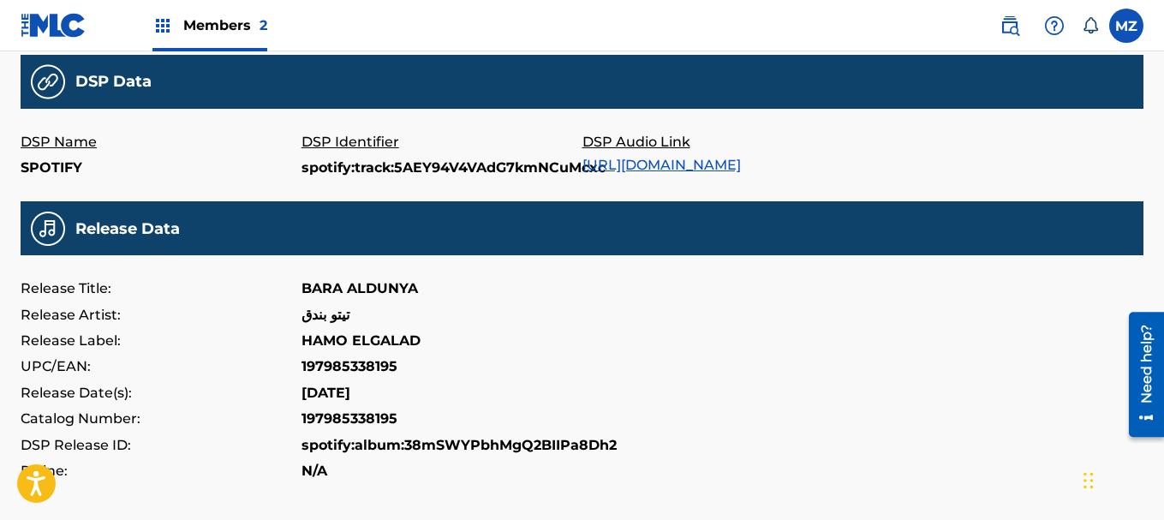
scroll to position [514, 0]
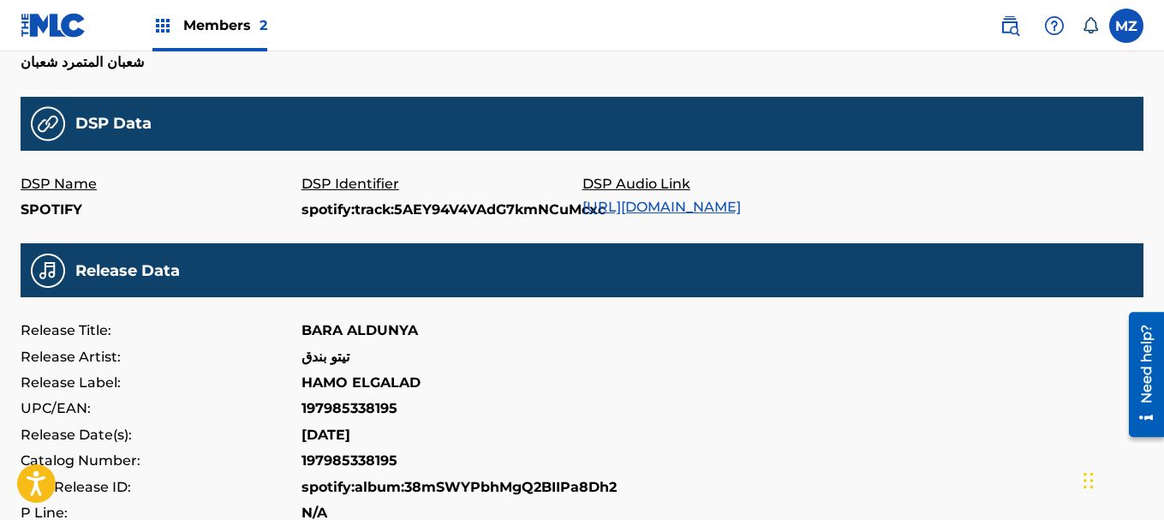
click at [764, 197] on div "DSP Audio Link https://open.spotify.com/track/5AEY94V4VAdG7kmNCuMcxc" at bounding box center [722, 197] width 281 height 52
click at [741, 212] on link "https://open.spotify.com/track/5AEY94V4VAdG7kmNCuMcxc" at bounding box center [661, 207] width 158 height 16
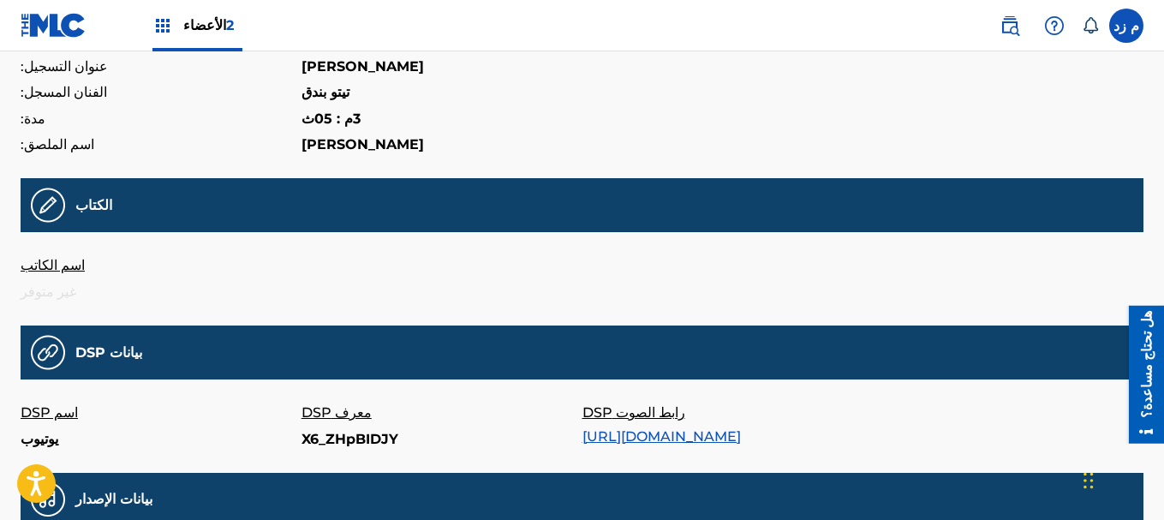
scroll to position [257, 0]
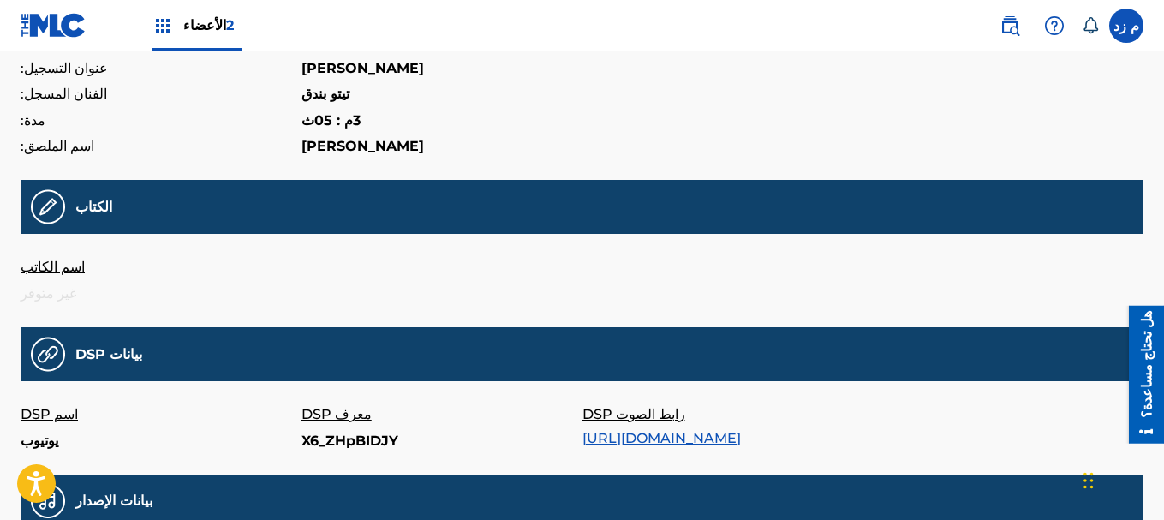
click at [682, 441] on font "https://music.youtube.com/watch?v=X6_ZHpBIDJY" at bounding box center [661, 438] width 158 height 16
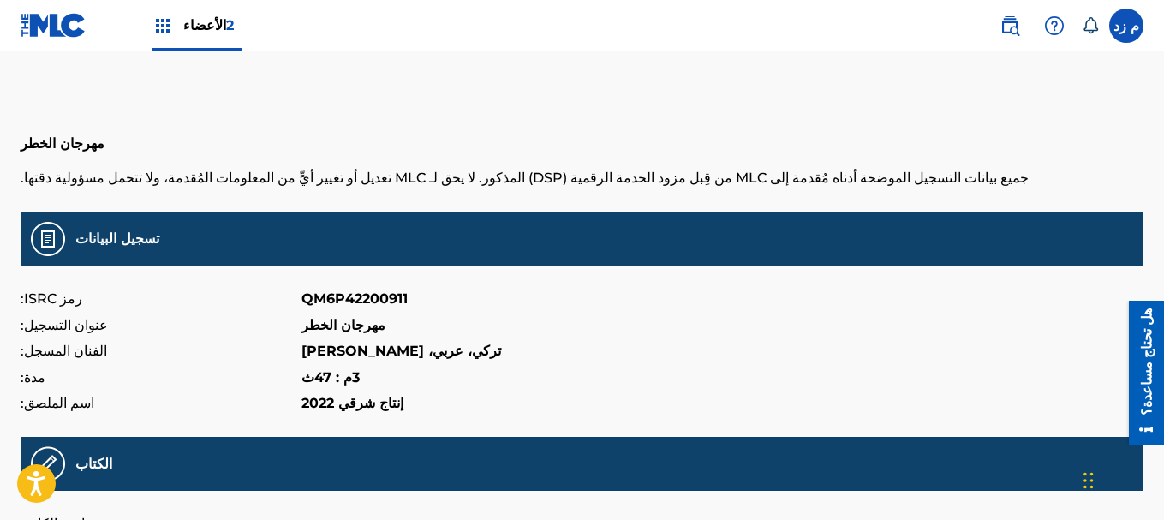
click at [349, 295] on font "QM6P42200911" at bounding box center [354, 298] width 106 height 16
copy font "QM6P42200911"
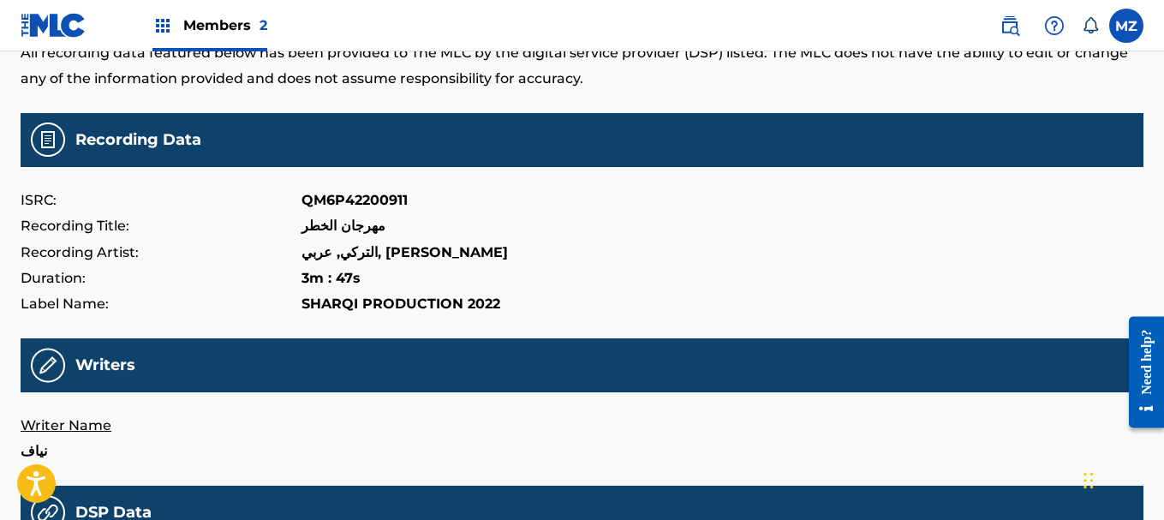
scroll to position [86, 0]
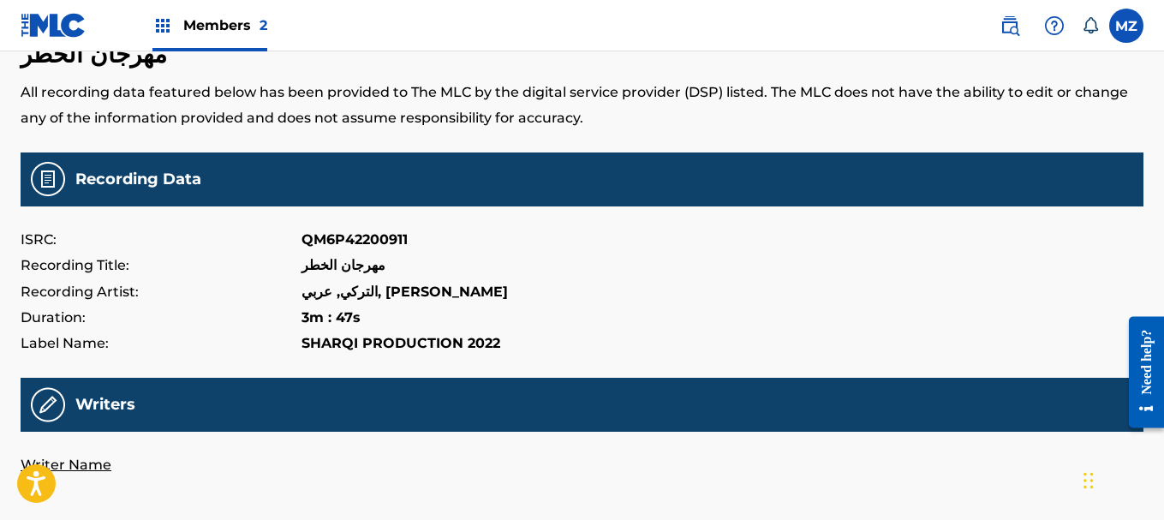
click at [361, 237] on p "QM6P42200911" at bounding box center [354, 240] width 106 height 26
copy p "QM6P42200911"
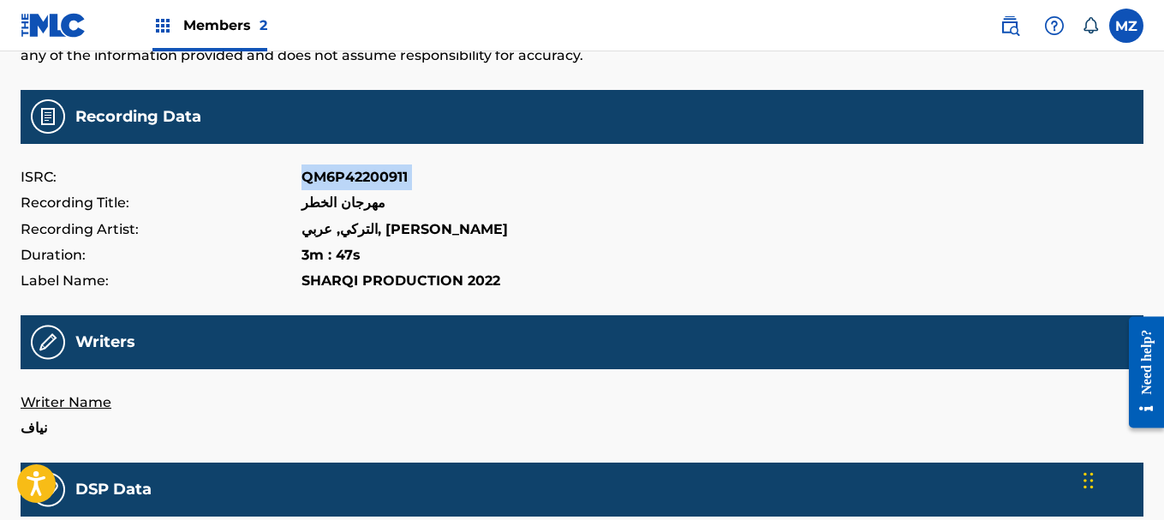
scroll to position [343, 0]
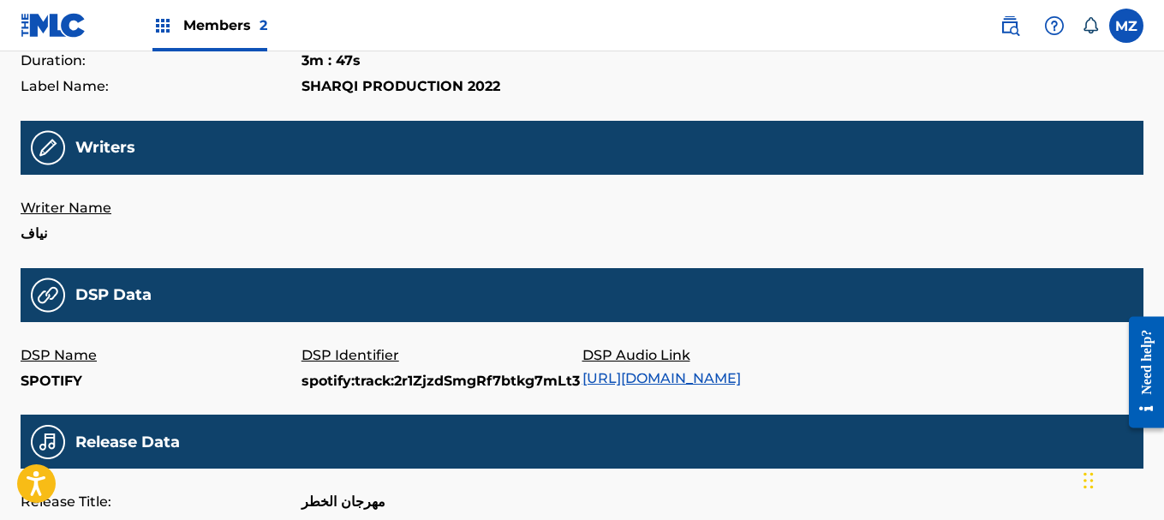
click at [683, 376] on link "https://open.spotify.com/track/2r1ZjzdSmgRf7btkg7mLt3" at bounding box center [661, 378] width 158 height 16
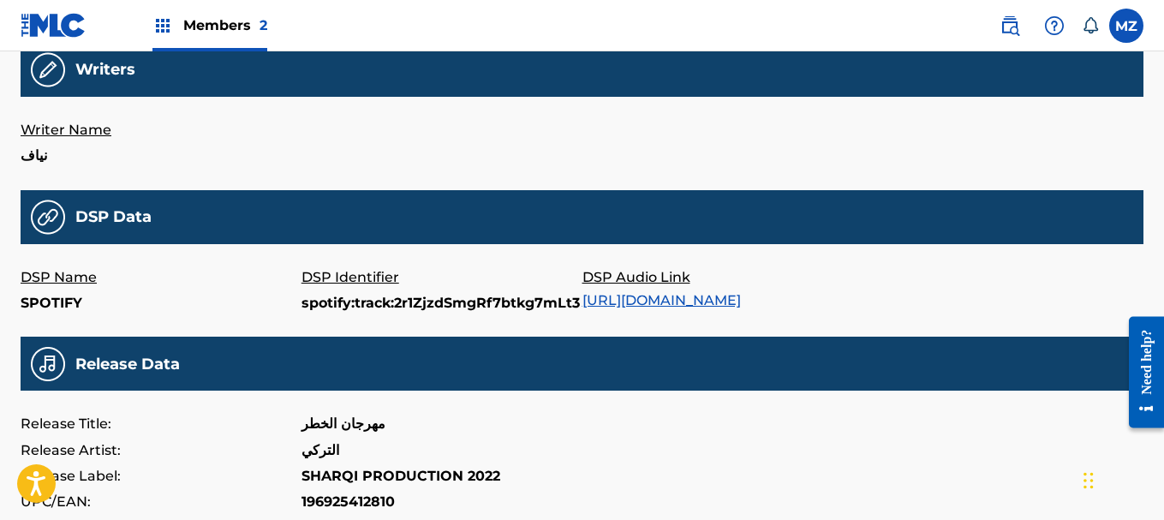
scroll to position [685, 0]
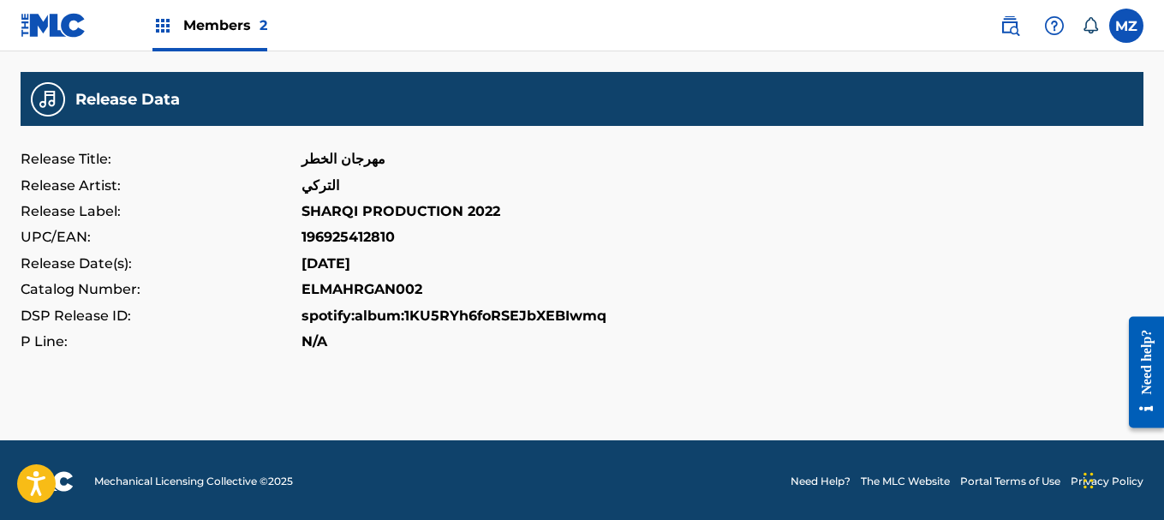
click at [328, 233] on p "196925412810" at bounding box center [347, 237] width 93 height 26
copy p "196925412810"
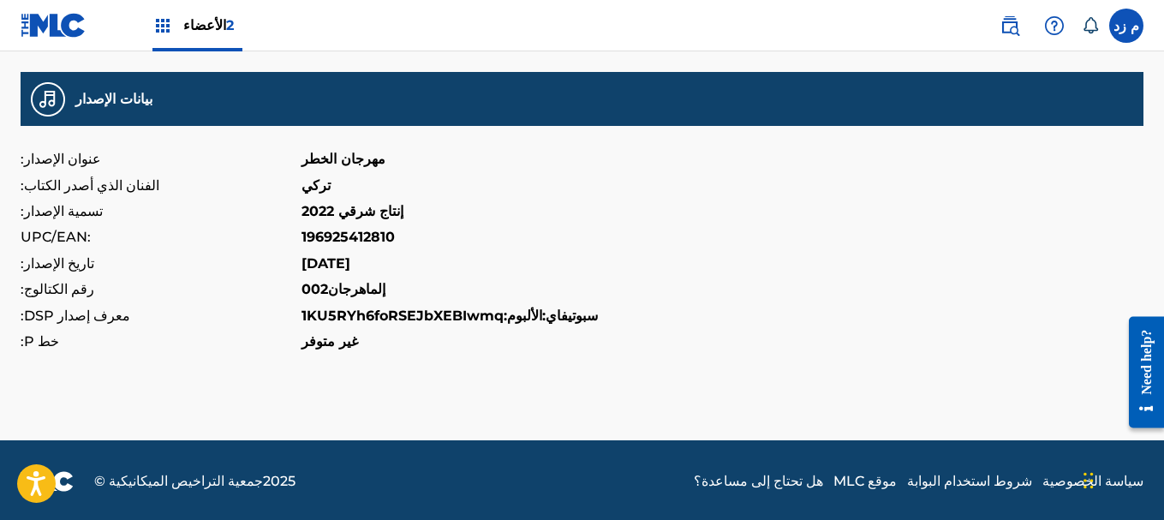
scroll to position [659, 0]
